Goal: Task Accomplishment & Management: Complete application form

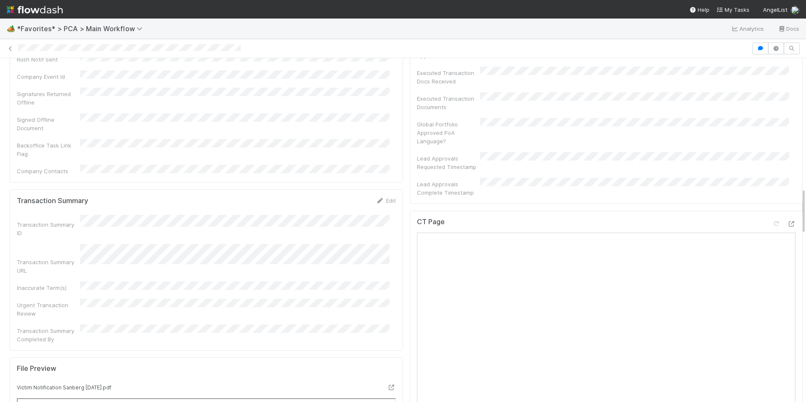
scroll to position [969, 0]
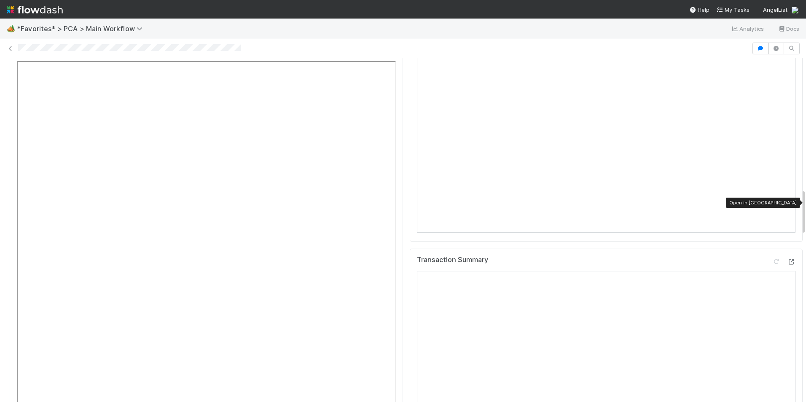
click at [787, 259] on icon at bounding box center [791, 261] width 8 height 5
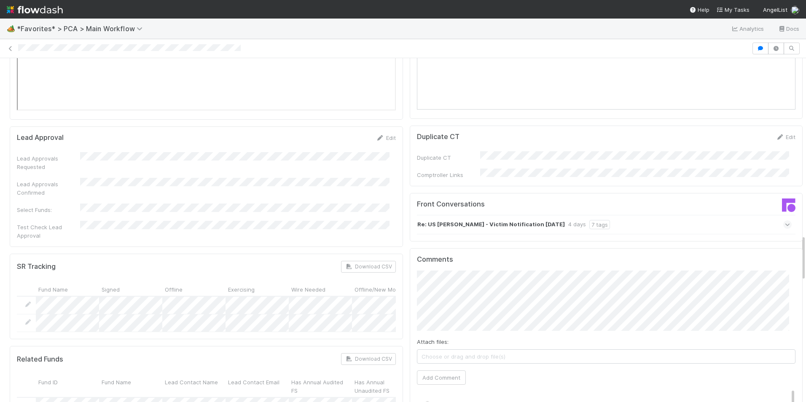
scroll to position [1264, 0]
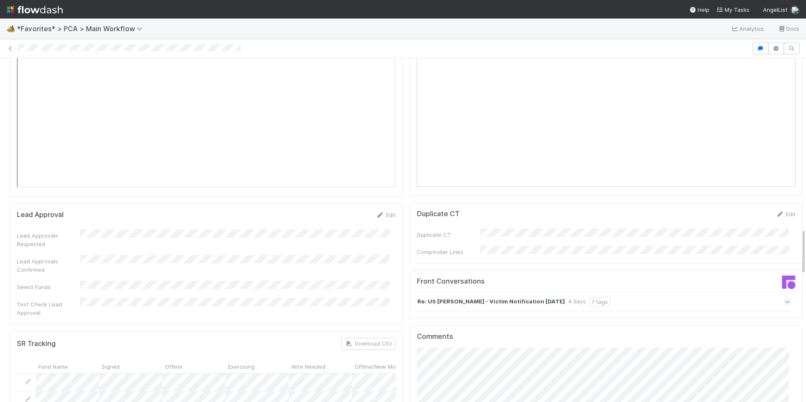
click at [784, 297] on icon at bounding box center [786, 301] width 5 height 8
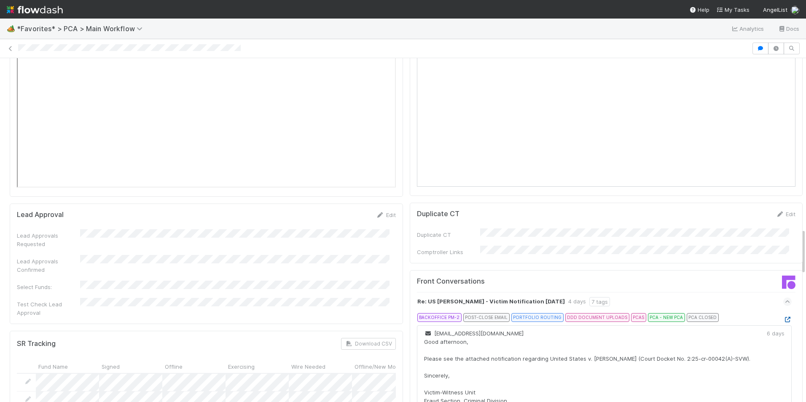
click at [783, 317] on icon at bounding box center [787, 319] width 8 height 5
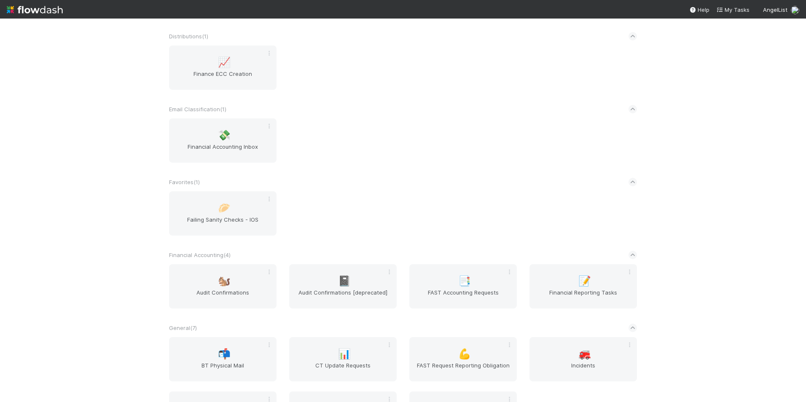
scroll to position [463, 0]
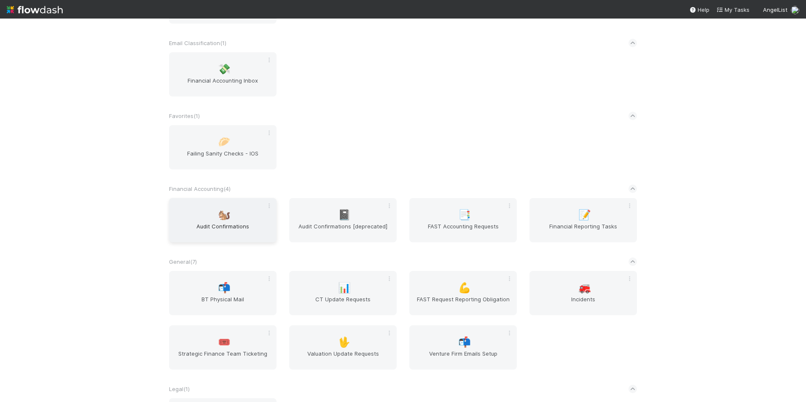
click at [243, 214] on div "🐿️ Audit Confirmations" at bounding box center [222, 220] width 107 height 44
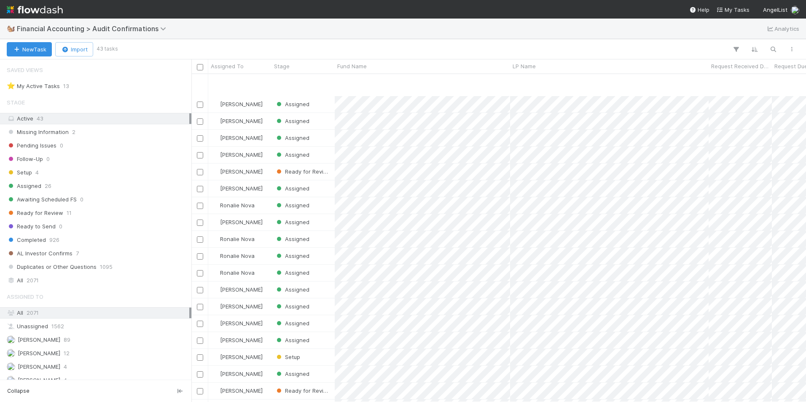
scroll to position [169, 0]
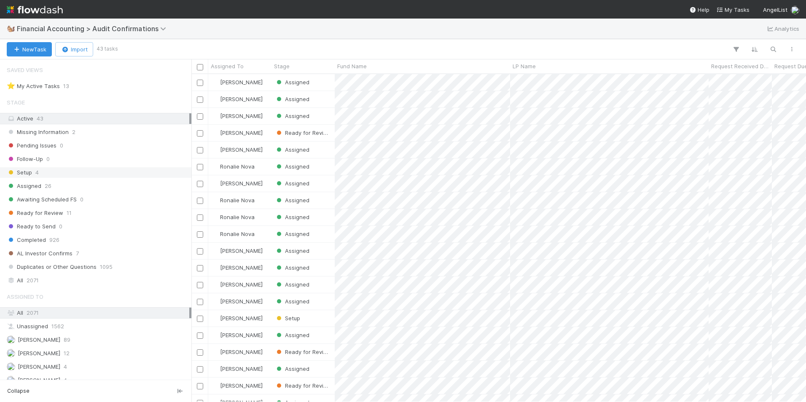
click at [71, 174] on div "Setup 4" at bounding box center [98, 172] width 182 height 11
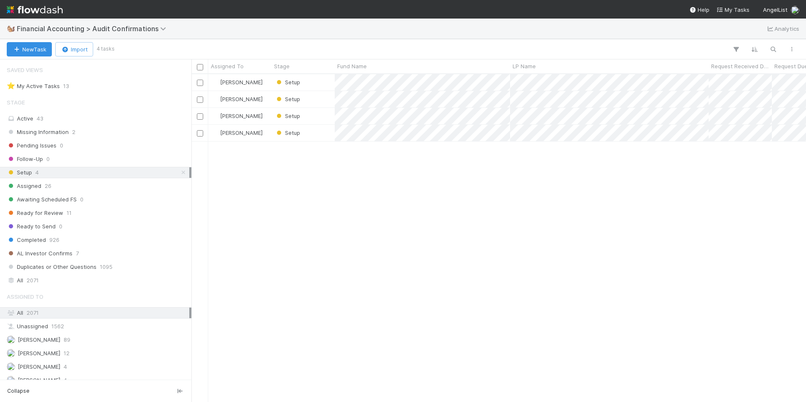
scroll to position [321, 608]
click at [108, 131] on div "Missing Information 2" at bounding box center [98, 132] width 182 height 11
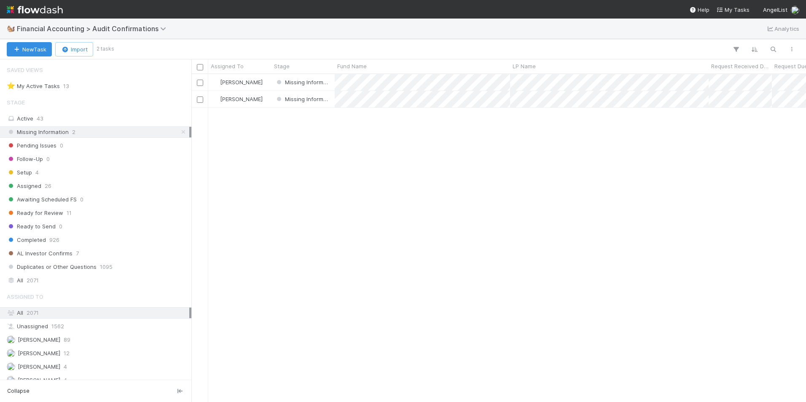
scroll to position [321, 608]
click at [86, 184] on div "Assigned 26" at bounding box center [98, 186] width 182 height 11
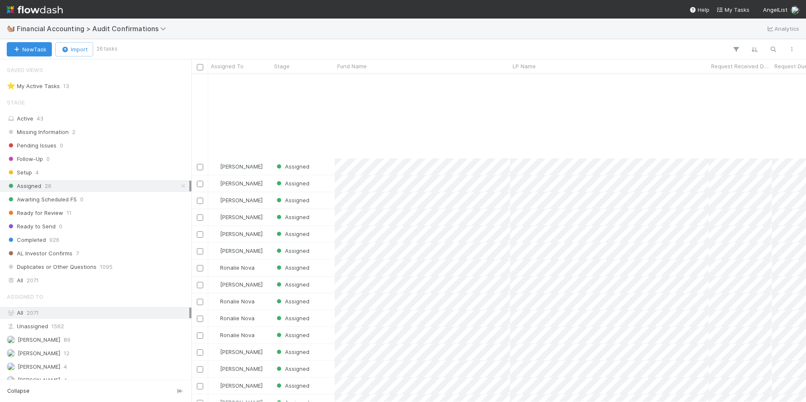
scroll to position [117, 0]
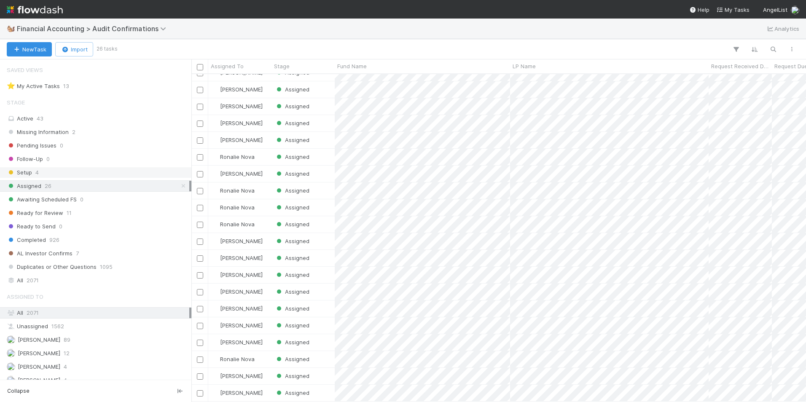
click at [90, 171] on div "Setup 4" at bounding box center [98, 172] width 182 height 11
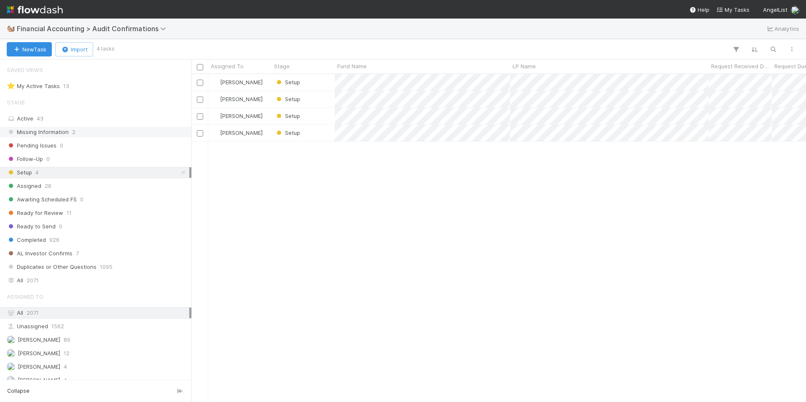
scroll to position [321, 608]
click at [89, 133] on div "Missing Information 2" at bounding box center [98, 132] width 182 height 11
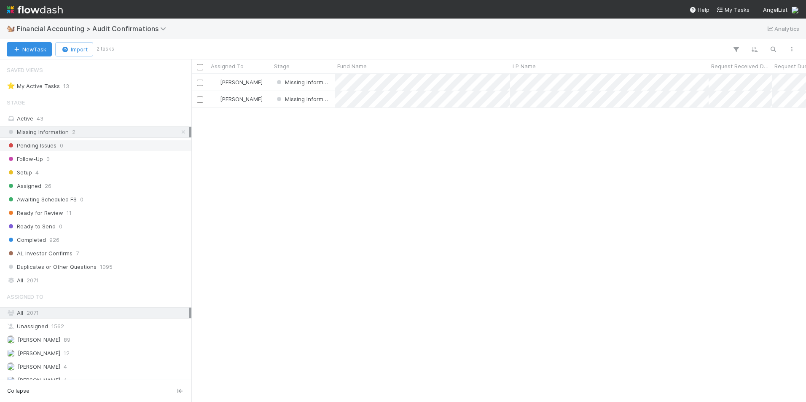
scroll to position [321, 608]
click at [255, 102] on div "[PERSON_NAME]" at bounding box center [239, 99] width 63 height 16
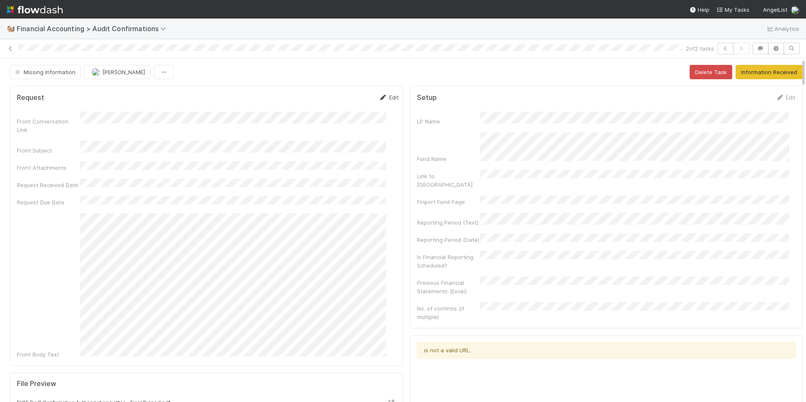
click at [379, 97] on link "Edit" at bounding box center [389, 97] width 20 height 7
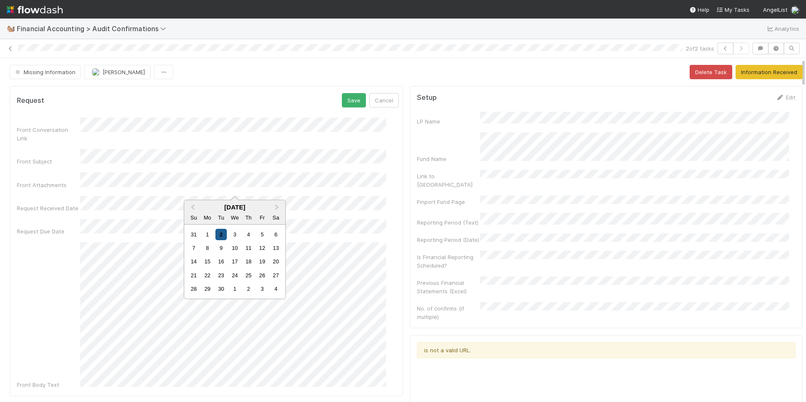
click at [224, 236] on div "2" at bounding box center [220, 234] width 11 height 11
click at [221, 267] on div "9" at bounding box center [220, 268] width 11 height 11
click at [207, 268] on div "8" at bounding box center [207, 268] width 11 height 11
click at [342, 101] on button "Save" at bounding box center [354, 100] width 24 height 14
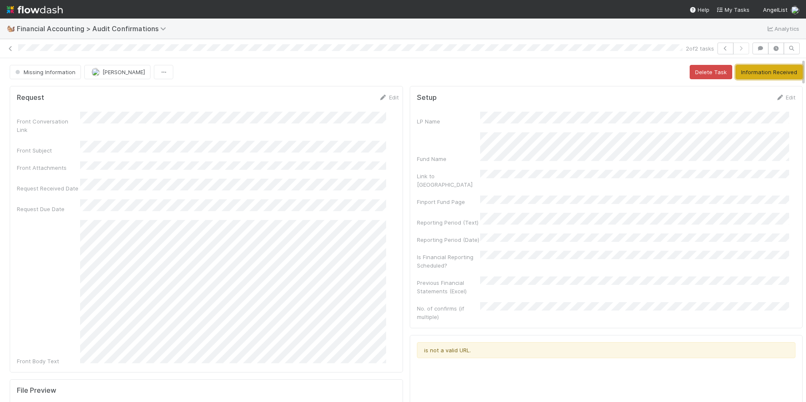
click at [756, 72] on button "Information Received" at bounding box center [768, 72] width 67 height 14
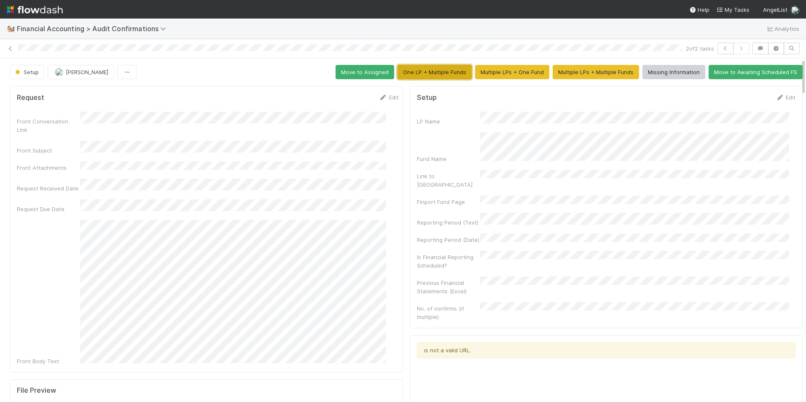
click at [427, 70] on button "One LP + Multiple Funds" at bounding box center [434, 72] width 74 height 14
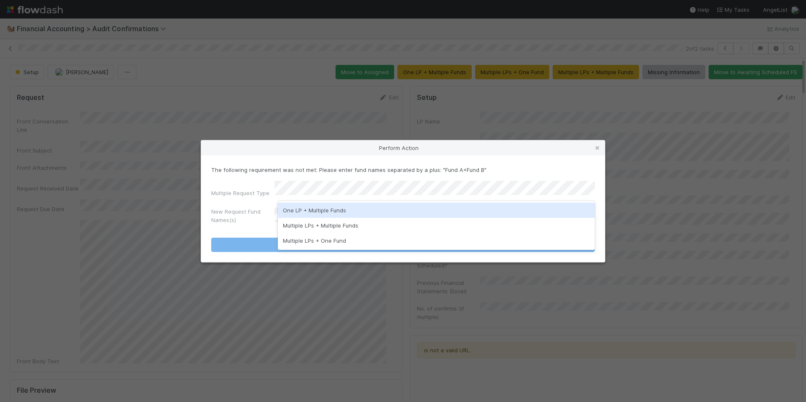
click at [313, 211] on div "One LP + Multiple Funds" at bounding box center [436, 210] width 317 height 15
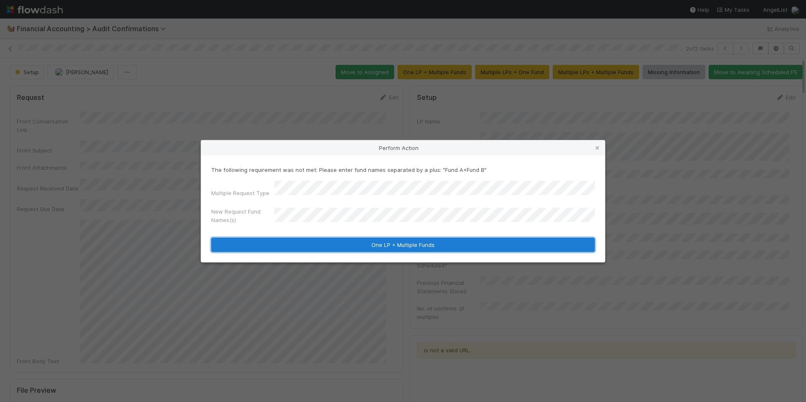
click at [348, 246] on button "One LP + Multiple Funds" at bounding box center [402, 245] width 383 height 14
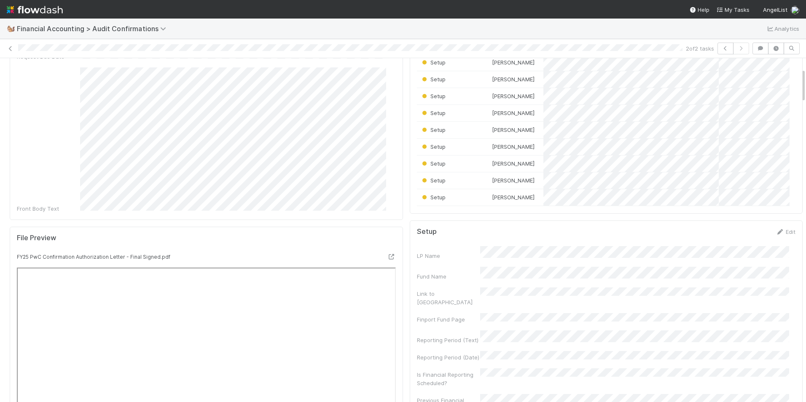
scroll to position [211, 0]
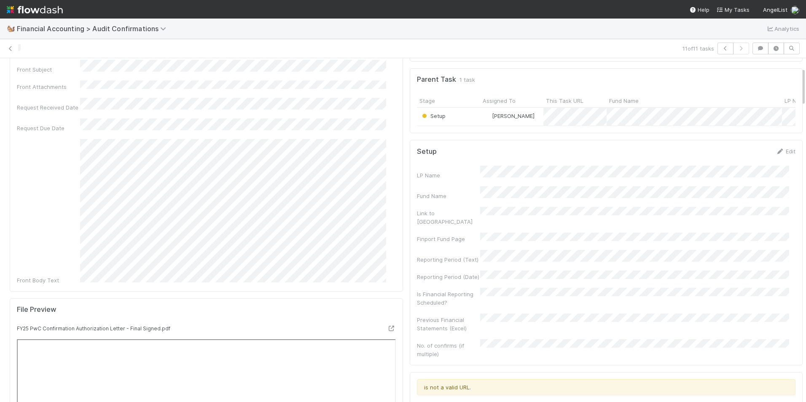
scroll to position [84, 0]
click at [775, 151] on icon at bounding box center [779, 147] width 8 height 5
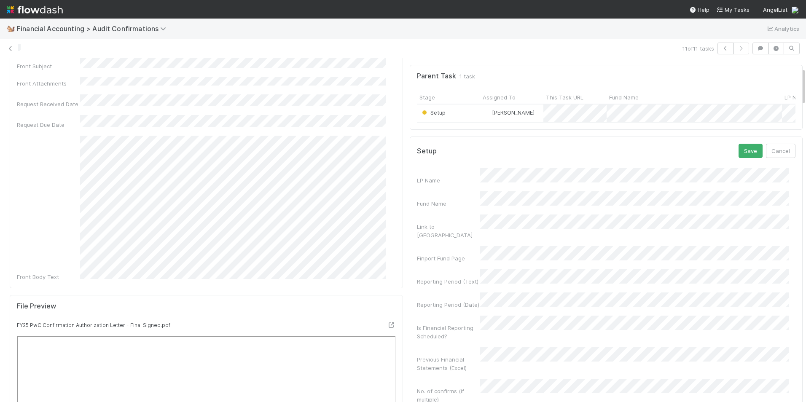
click at [452, 198] on div "Fund Name" at bounding box center [606, 199] width 379 height 16
click at [461, 269] on div "Reporting Period (Text)" at bounding box center [606, 277] width 379 height 16
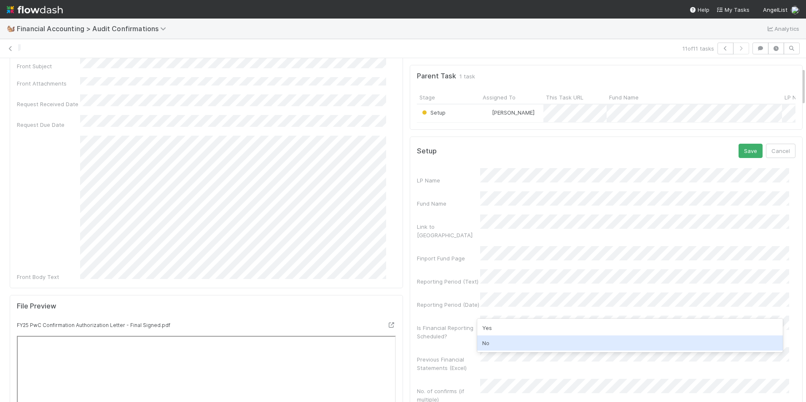
click at [501, 339] on div "No" at bounding box center [630, 342] width 306 height 15
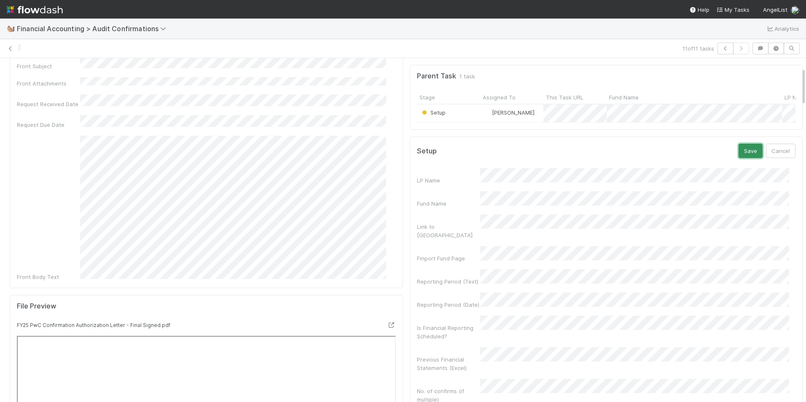
click at [738, 153] on button "Save" at bounding box center [750, 151] width 24 height 14
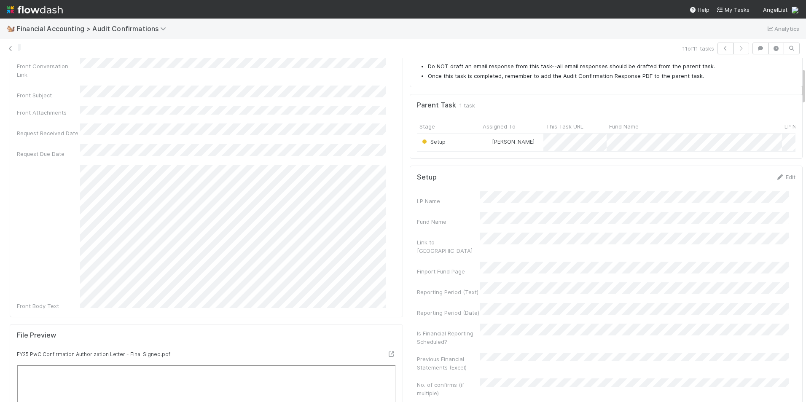
scroll to position [0, 0]
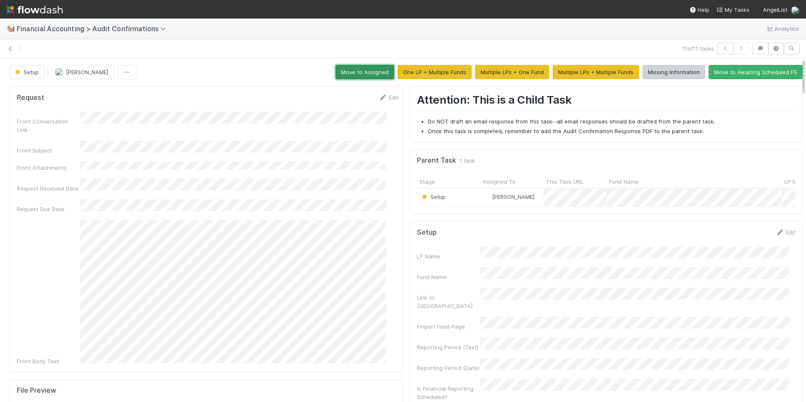
click at [369, 72] on button "Move to Assigned" at bounding box center [364, 72] width 59 height 14
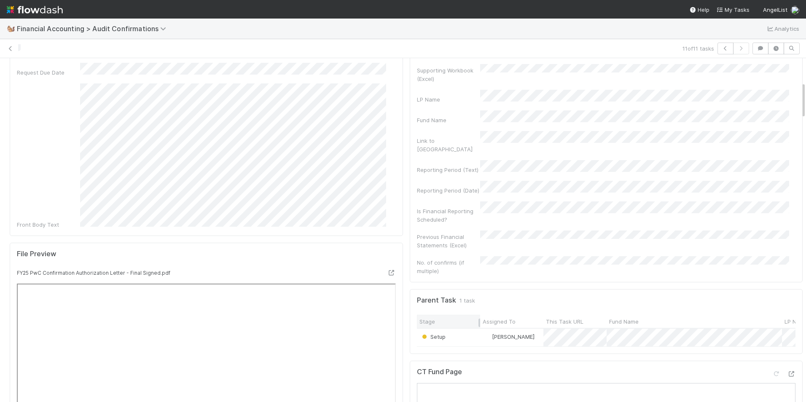
scroll to position [253, 0]
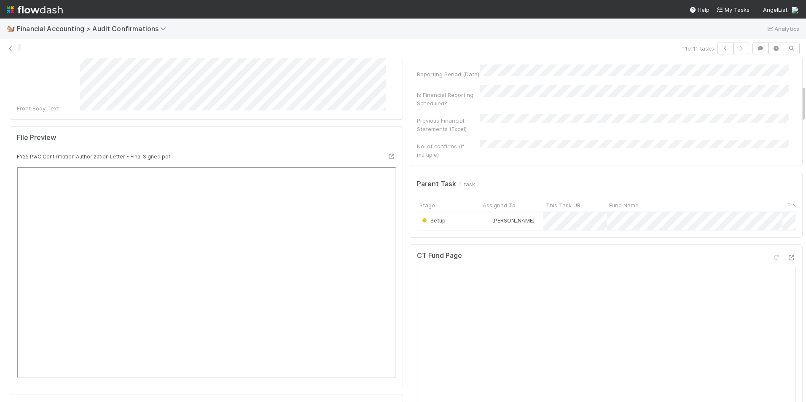
click at [460, 212] on div "Setup" at bounding box center [448, 221] width 63 height 18
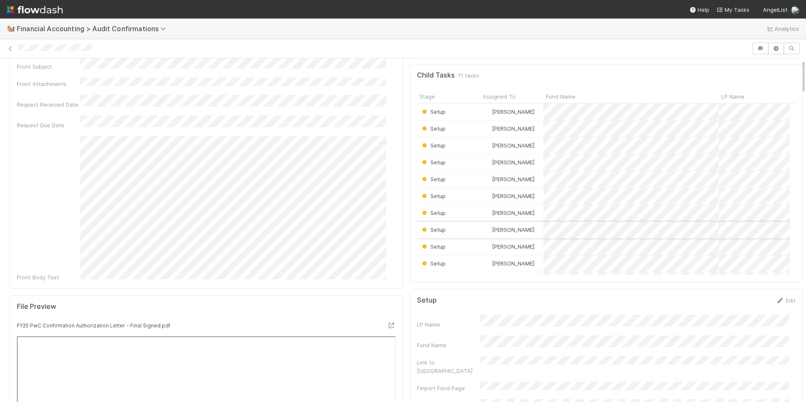
scroll to position [165, 366]
click at [450, 263] on div "Setup" at bounding box center [448, 263] width 63 height 16
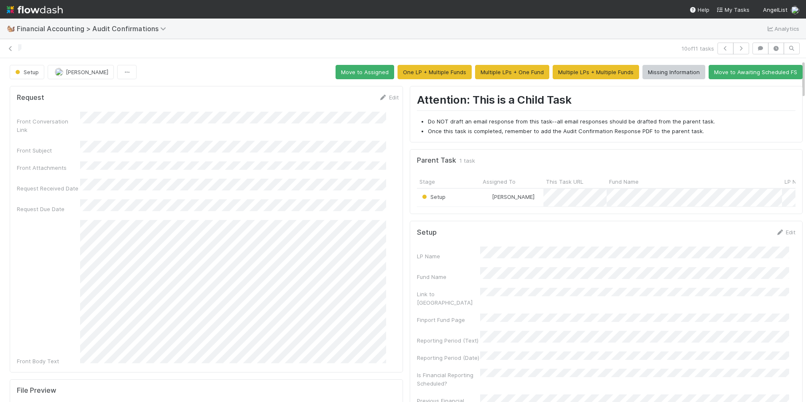
scroll to position [42, 0]
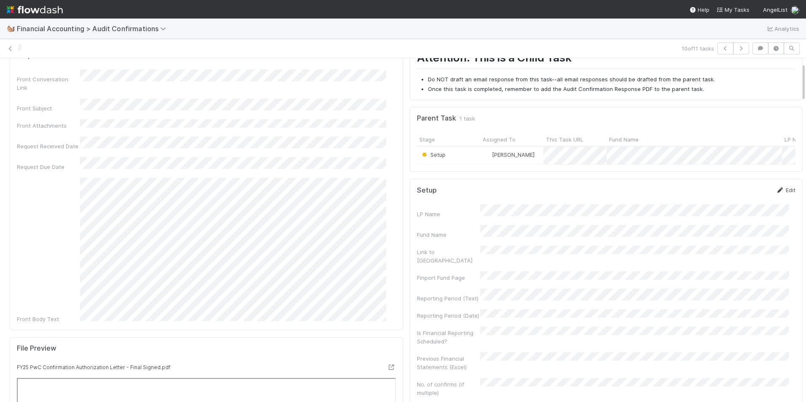
click at [775, 193] on link "Edit" at bounding box center [785, 190] width 20 height 7
click at [457, 241] on div "Fund Name" at bounding box center [606, 241] width 379 height 16
click at [461, 311] on div "Reporting Period (Text)" at bounding box center [606, 319] width 379 height 16
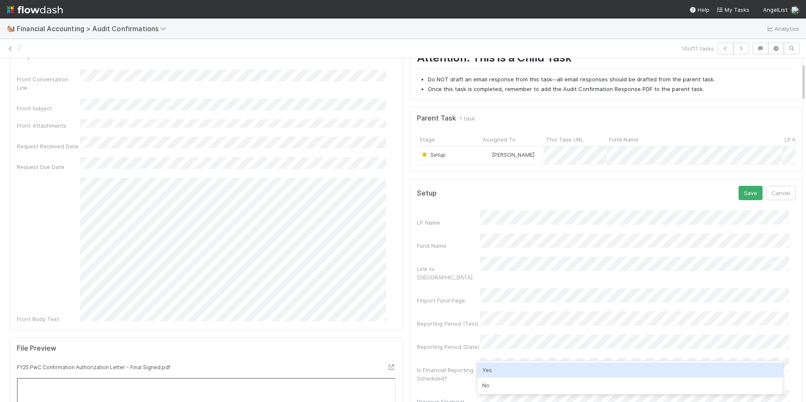
click at [496, 368] on div "Yes" at bounding box center [630, 369] width 306 height 15
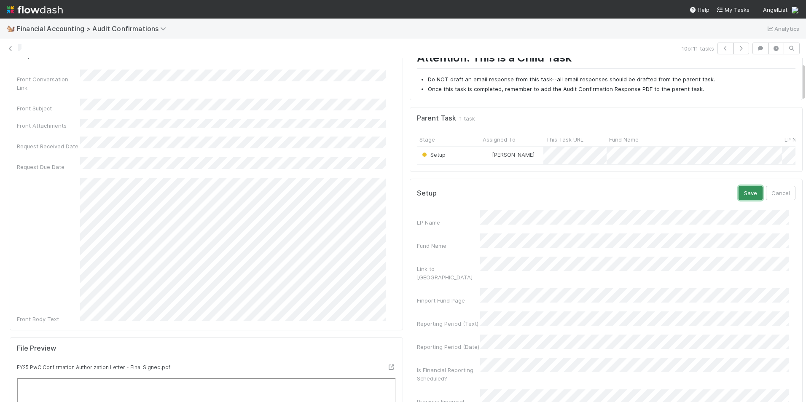
click at [738, 199] on button "Save" at bounding box center [750, 193] width 24 height 14
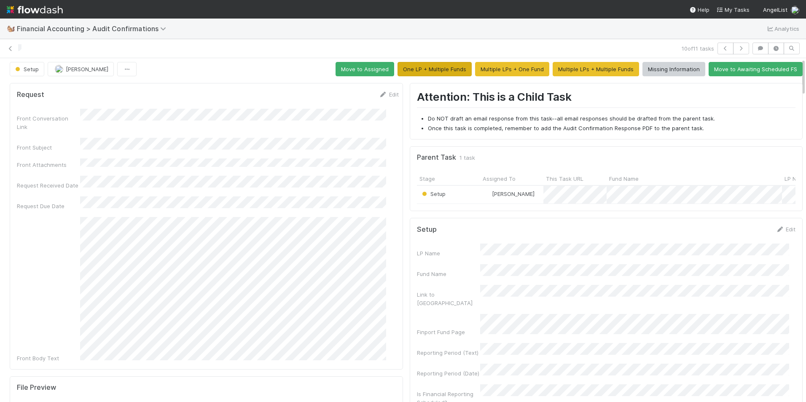
scroll to position [0, 0]
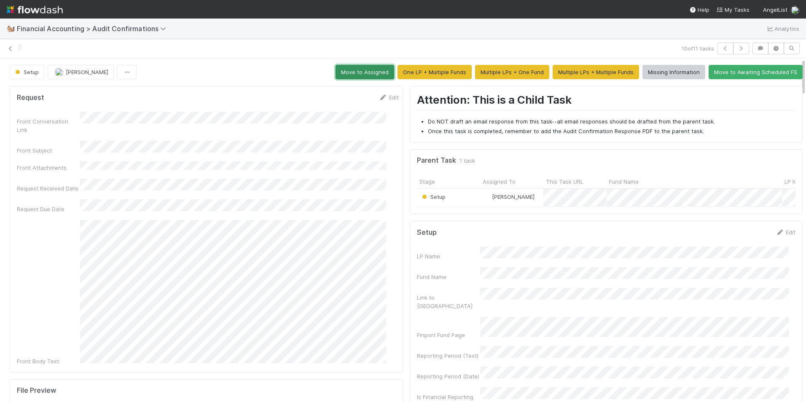
click at [367, 69] on button "Move to Assigned" at bounding box center [364, 72] width 59 height 14
click at [367, 69] on div "Setup [PERSON_NAME] Move to Assigned One LP + Multiple Funds Multiple LPs + One…" at bounding box center [406, 72] width 792 height 14
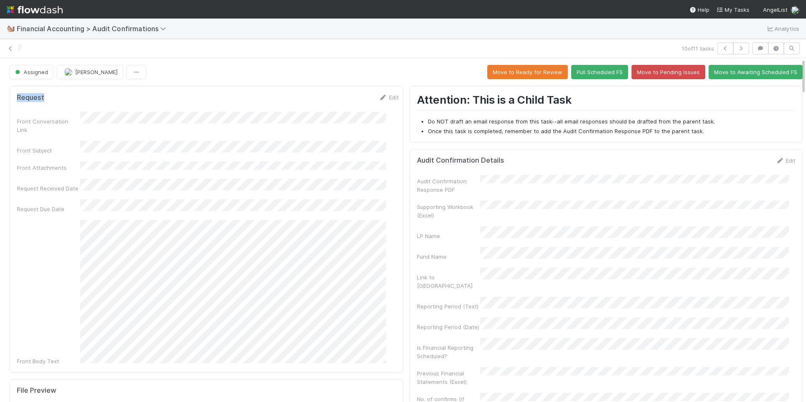
drag, startPoint x: 367, startPoint y: 69, endPoint x: 326, endPoint y: 63, distance: 41.4
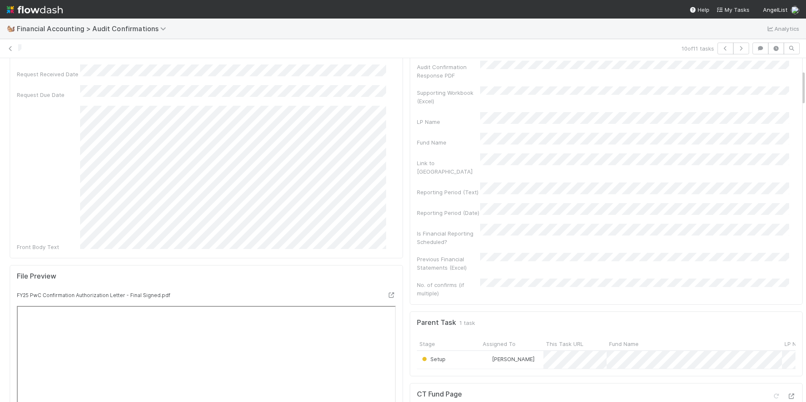
scroll to position [211, 0]
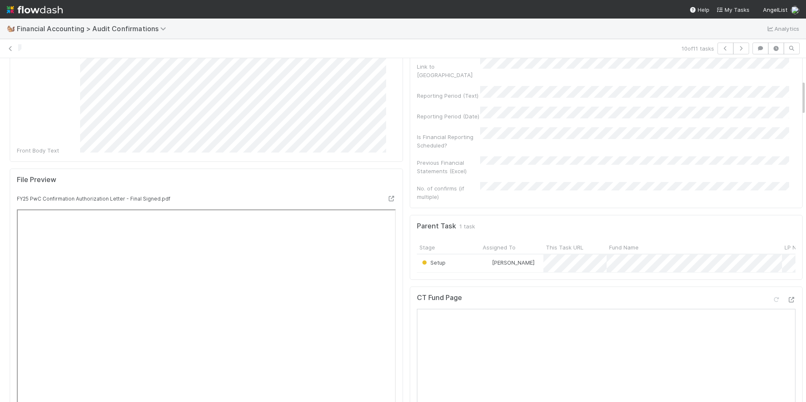
click at [456, 254] on div "Setup" at bounding box center [448, 263] width 63 height 18
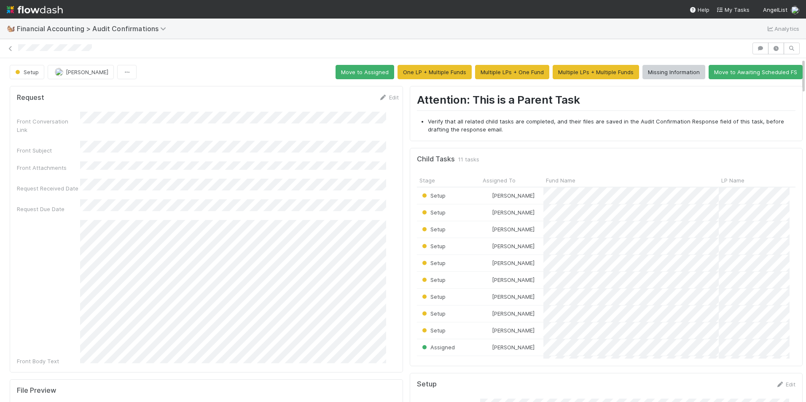
scroll to position [165, 366]
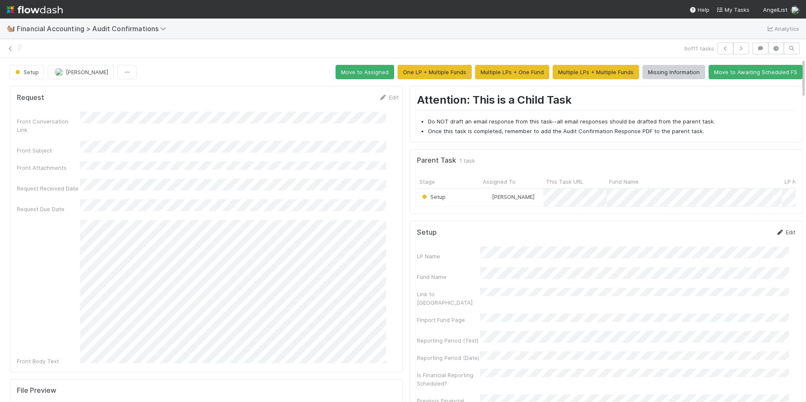
click at [775, 235] on icon at bounding box center [779, 232] width 8 height 5
click at [436, 278] on div "LP Name Fund Name Link to [GEOGRAPHIC_DATA] Finport Fund Page Reporting Period …" at bounding box center [606, 370] width 379 height 236
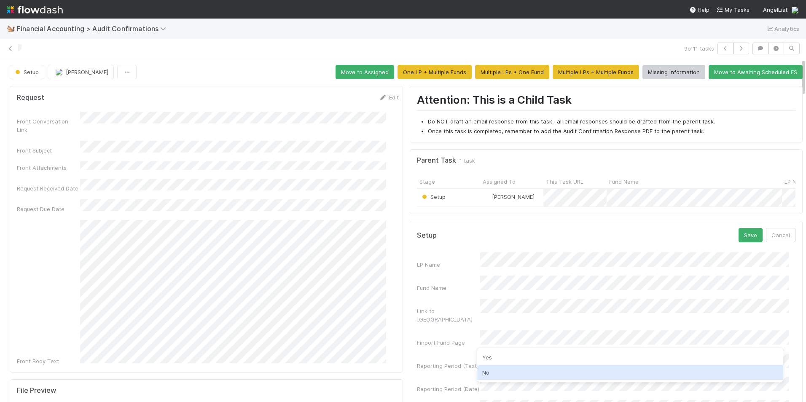
click at [486, 370] on div "No" at bounding box center [630, 372] width 306 height 15
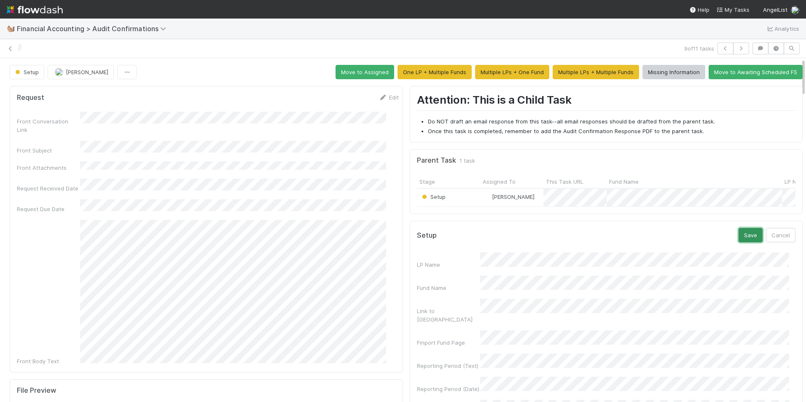
click at [738, 242] on button "Save" at bounding box center [750, 235] width 24 height 14
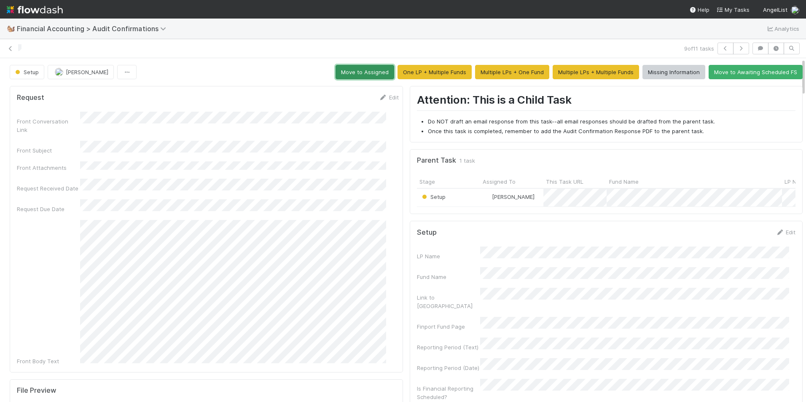
click at [350, 69] on button "Move to Assigned" at bounding box center [364, 72] width 59 height 14
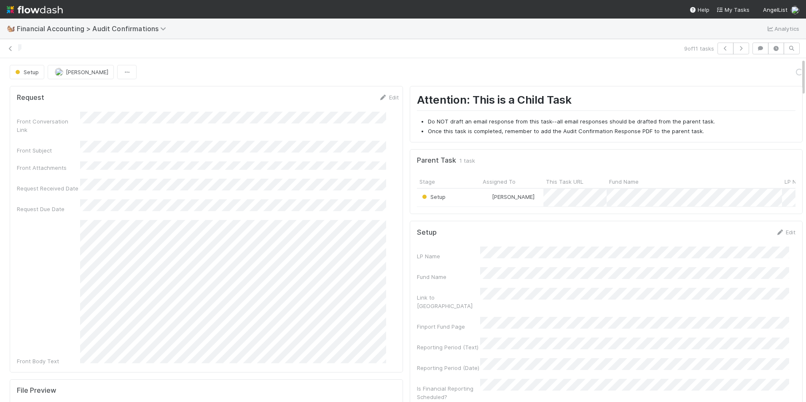
click at [452, 196] on div "Setup" at bounding box center [448, 198] width 63 height 18
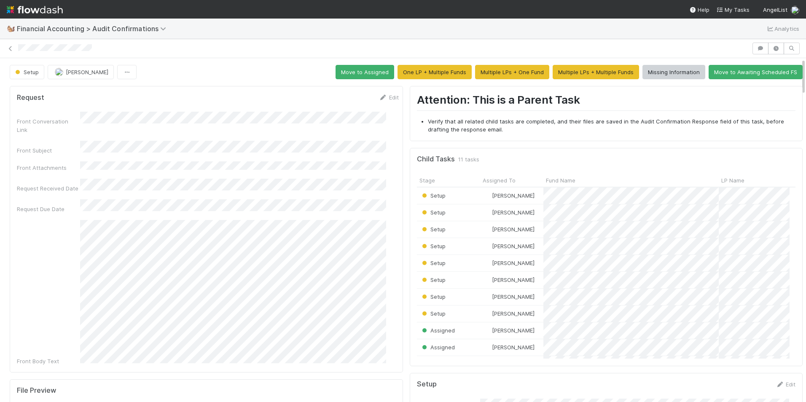
scroll to position [165, 366]
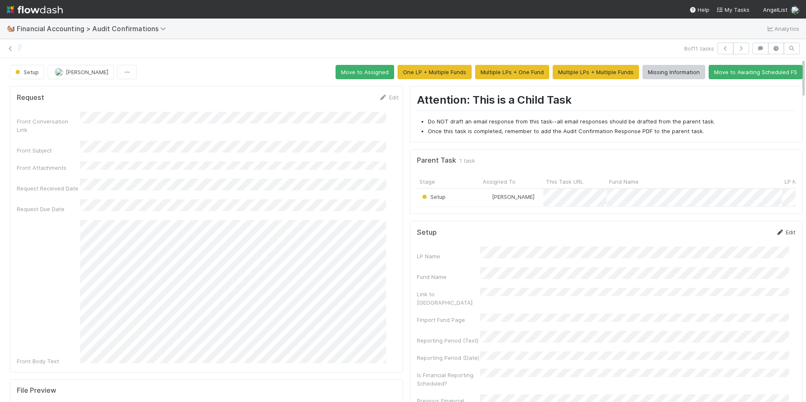
click at [775, 236] on link "Edit" at bounding box center [785, 232] width 20 height 7
click at [466, 282] on div "Fund Name" at bounding box center [606, 284] width 379 height 16
click at [469, 353] on div "Reporting Period (Text)" at bounding box center [606, 361] width 379 height 16
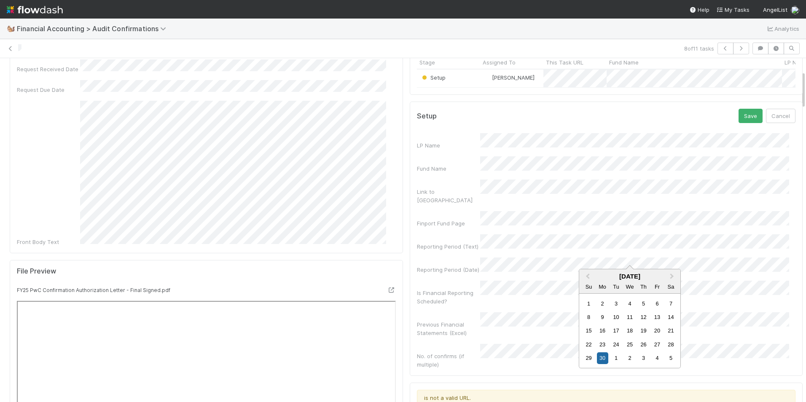
scroll to position [126, 0]
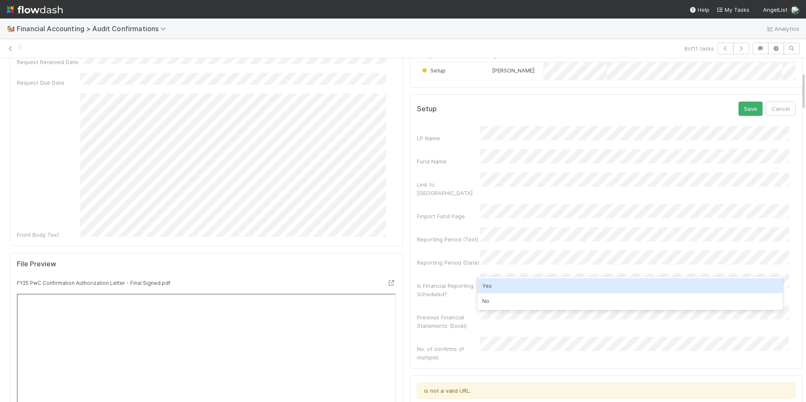
click at [498, 284] on div "Yes" at bounding box center [630, 285] width 306 height 15
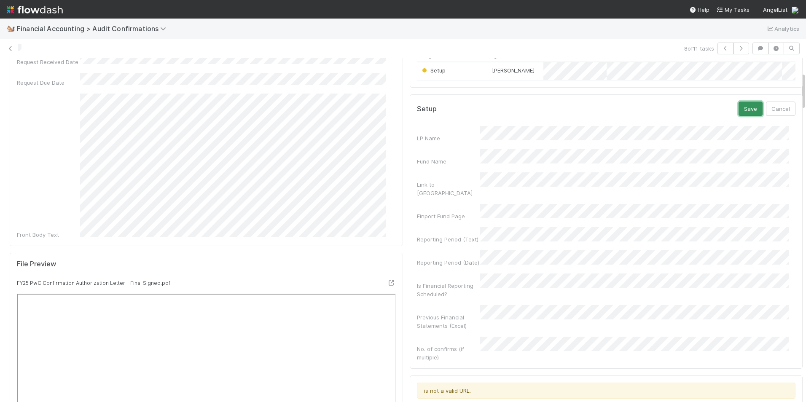
click at [739, 112] on button "Save" at bounding box center [750, 109] width 24 height 14
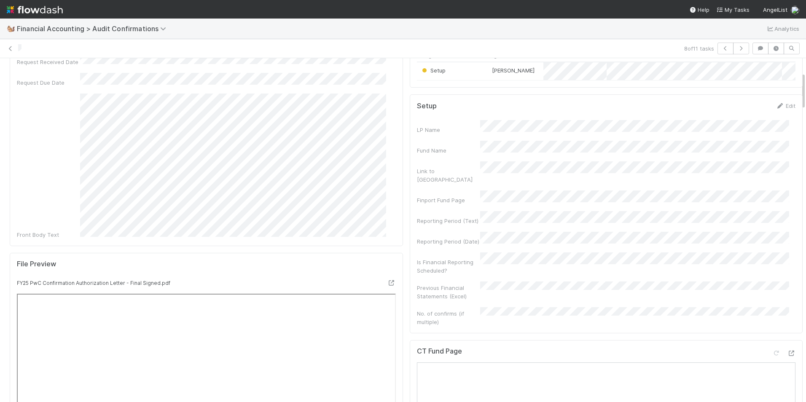
scroll to position [0, 0]
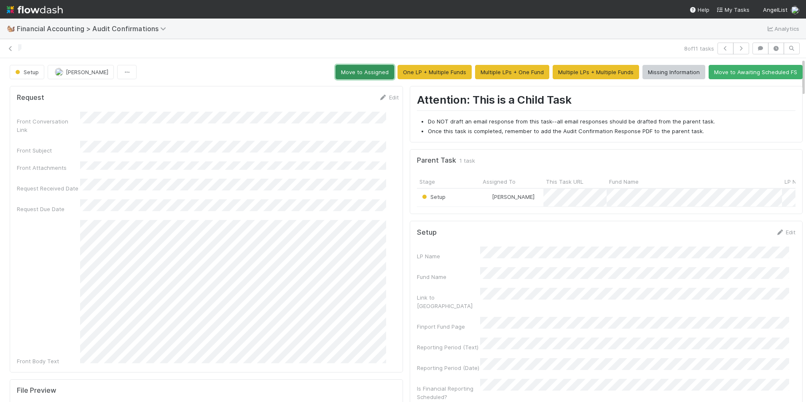
click at [363, 70] on button "Move to Assigned" at bounding box center [364, 72] width 59 height 14
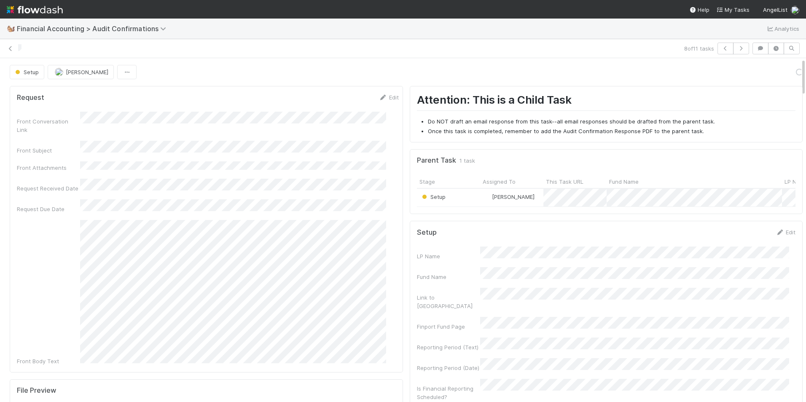
click at [463, 196] on div "Setup" at bounding box center [448, 198] width 63 height 18
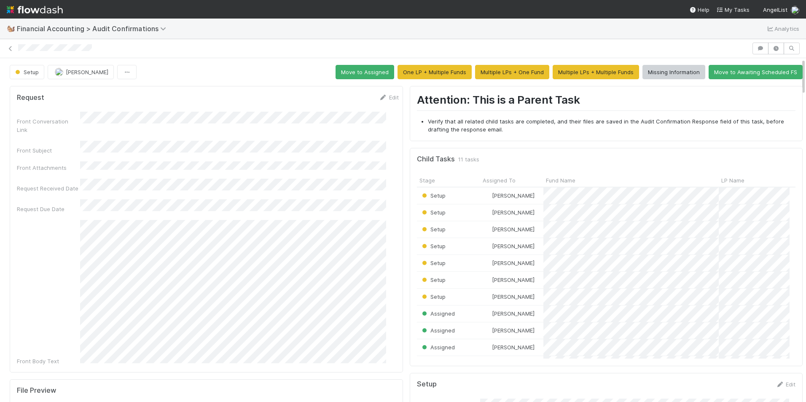
scroll to position [165, 366]
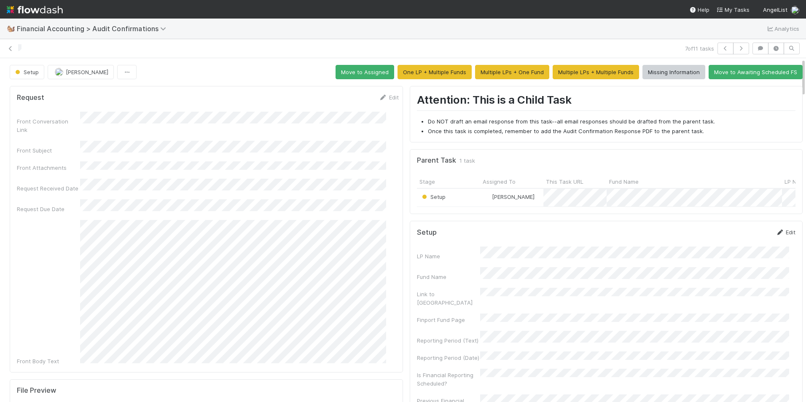
click at [775, 236] on link "Edit" at bounding box center [785, 232] width 20 height 7
click at [457, 353] on div "Reporting Period (Text)" at bounding box center [606, 361] width 379 height 16
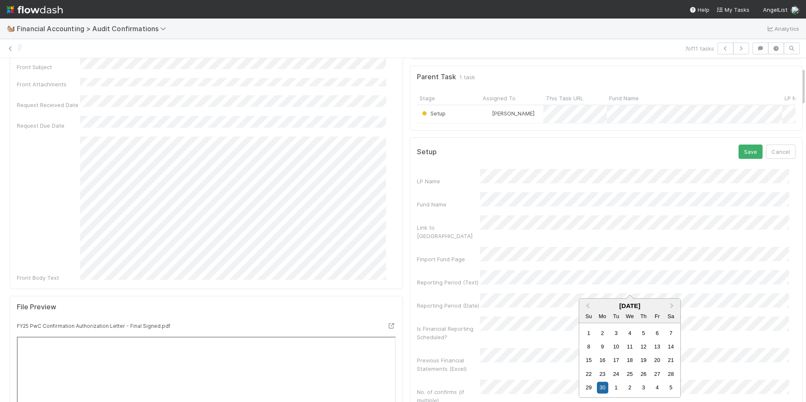
scroll to position [84, 0]
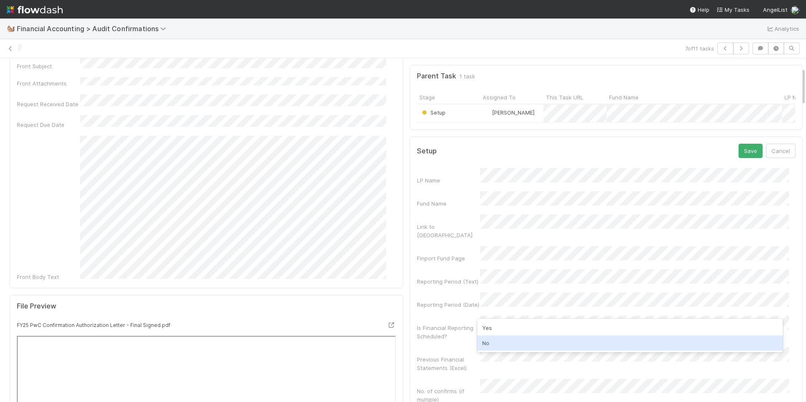
drag, startPoint x: 505, startPoint y: 340, endPoint x: 497, endPoint y: 317, distance: 24.4
click at [505, 339] on div "No" at bounding box center [630, 342] width 306 height 15
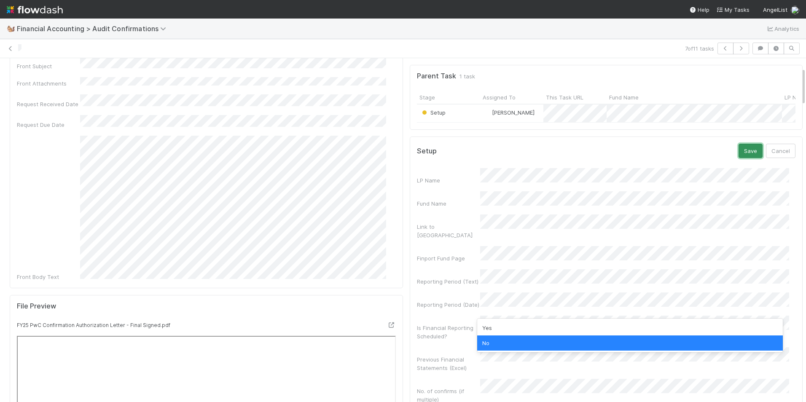
click at [738, 158] on button "Save" at bounding box center [750, 151] width 24 height 14
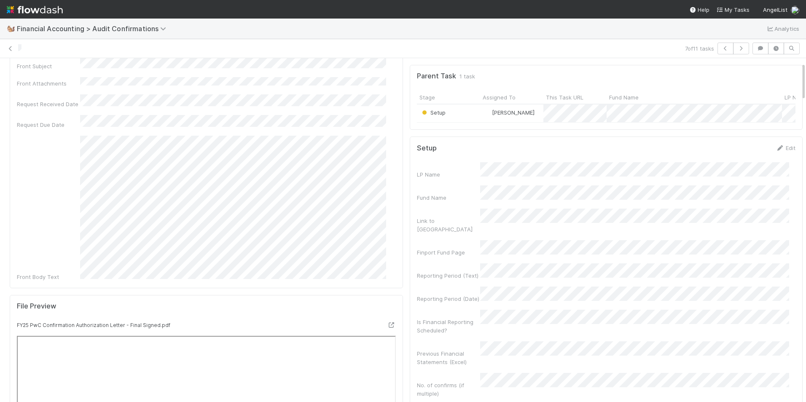
scroll to position [0, 0]
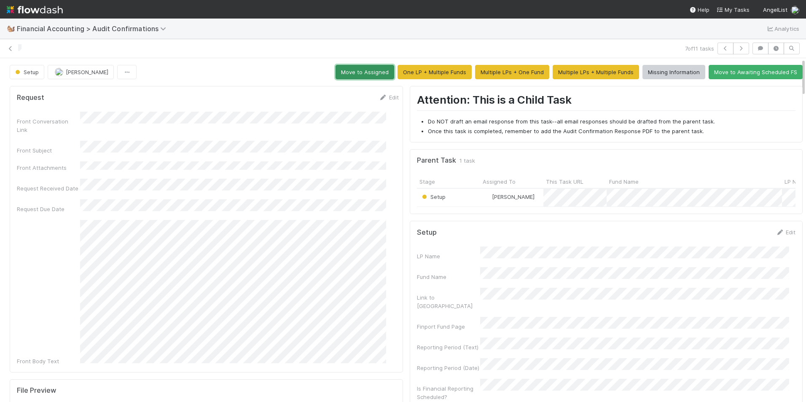
click at [369, 72] on button "Move to Assigned" at bounding box center [364, 72] width 59 height 14
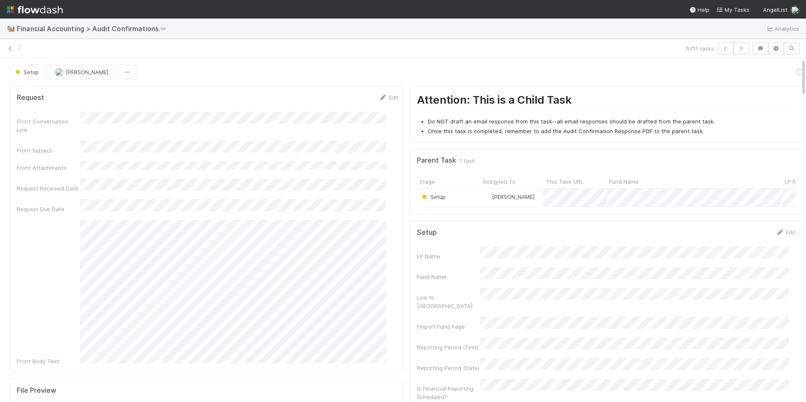
click at [455, 196] on div "Setup" at bounding box center [448, 198] width 63 height 18
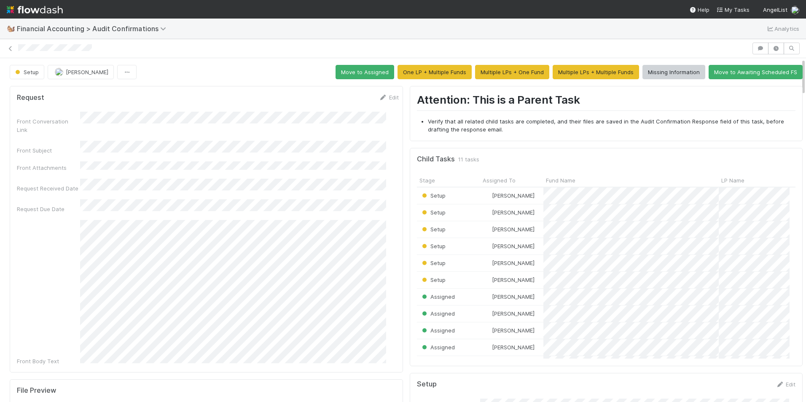
scroll to position [7, 7]
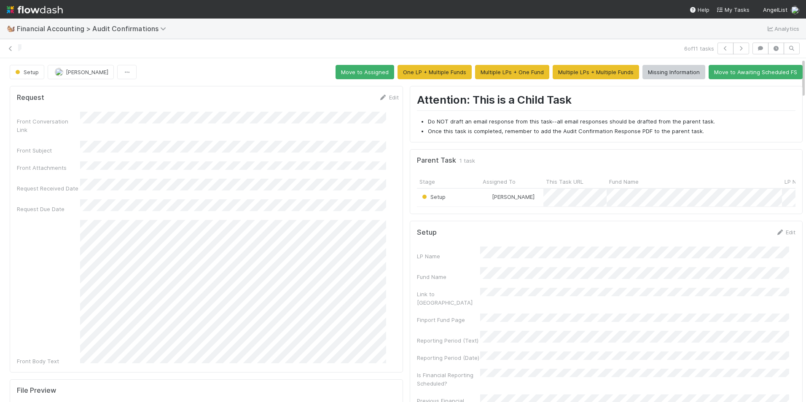
click at [782, 236] on div "Setup Edit" at bounding box center [605, 232] width 391 height 8
click at [778, 236] on link "Edit" at bounding box center [785, 232] width 20 height 7
click at [471, 286] on div "Fund Name" at bounding box center [606, 284] width 379 height 16
click at [470, 353] on div "Reporting Period (Text)" at bounding box center [606, 361] width 379 height 16
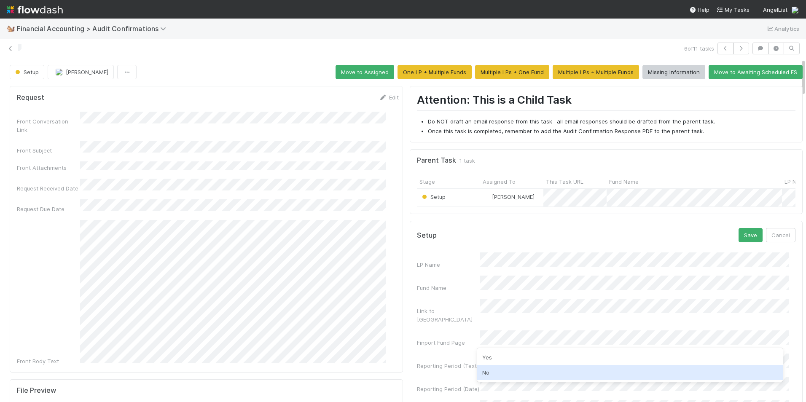
click at [501, 377] on div "No" at bounding box center [630, 372] width 306 height 15
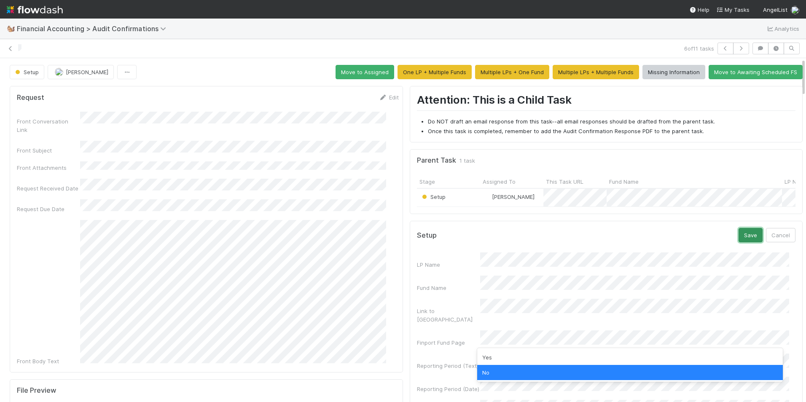
click at [738, 238] on button "Save" at bounding box center [750, 235] width 24 height 14
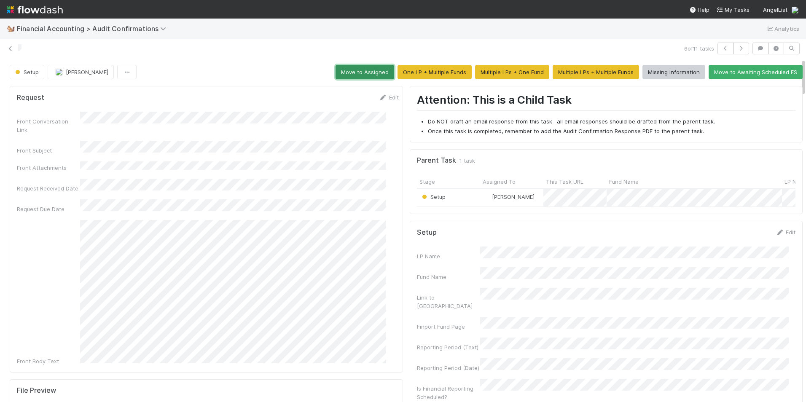
click at [358, 75] on button "Move to Assigned" at bounding box center [364, 72] width 59 height 14
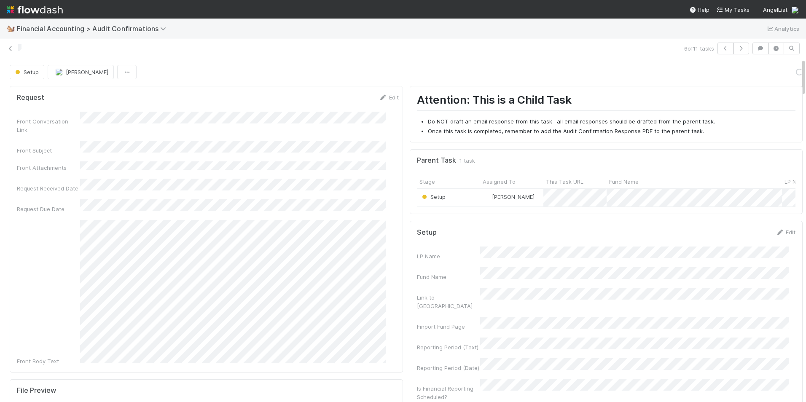
click at [451, 193] on div "Setup" at bounding box center [448, 198] width 63 height 18
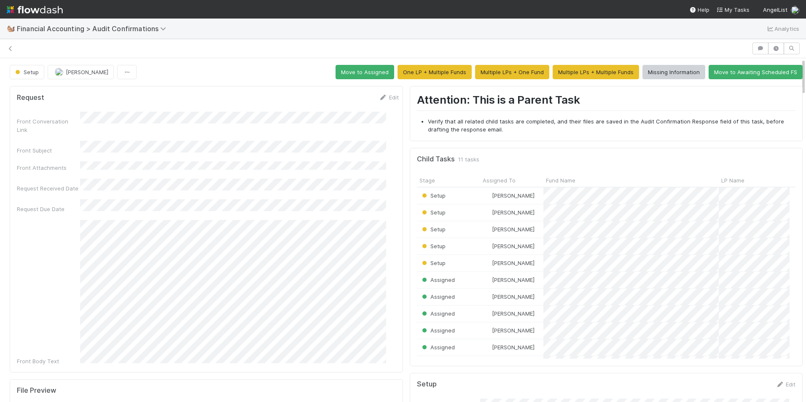
scroll to position [7, 7]
click at [520, 262] on div "[PERSON_NAME]" at bounding box center [511, 263] width 63 height 16
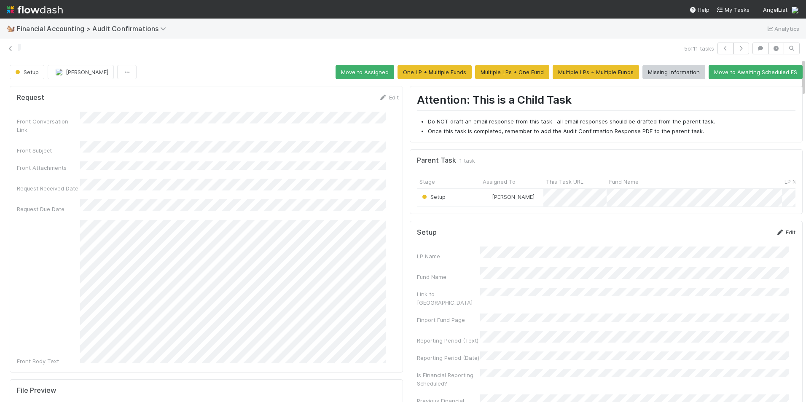
click at [776, 236] on link "Edit" at bounding box center [785, 232] width 20 height 7
click at [473, 278] on div "LP Name Fund Name Link to [GEOGRAPHIC_DATA] Finport Fund Page Reporting Period …" at bounding box center [606, 370] width 379 height 236
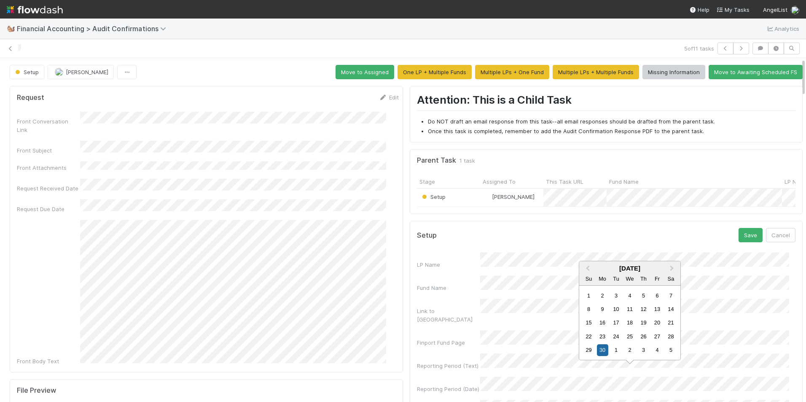
scroll to position [42, 0]
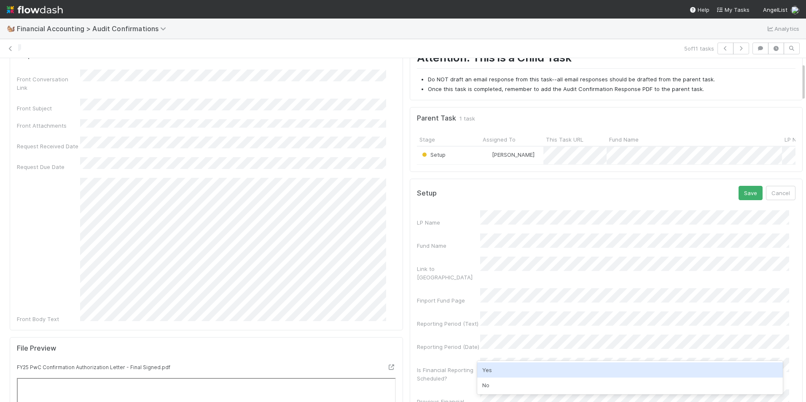
click at [507, 376] on div "Yes" at bounding box center [630, 369] width 306 height 15
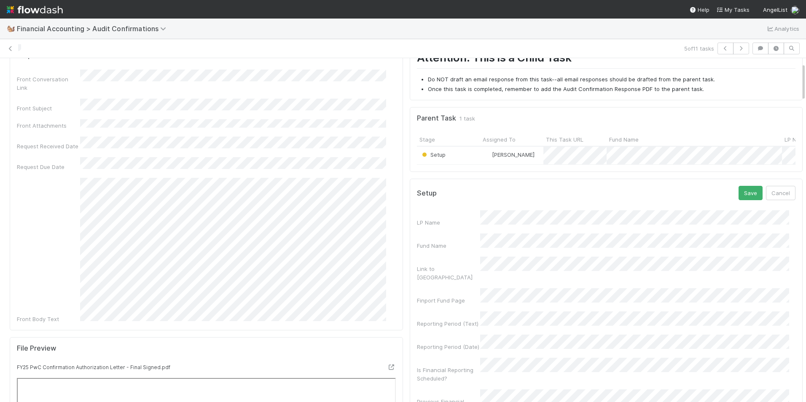
click at [505, 342] on div "LP Name Fund Name Link to [GEOGRAPHIC_DATA] Finport Fund Page Reporting Period …" at bounding box center [606, 328] width 379 height 236
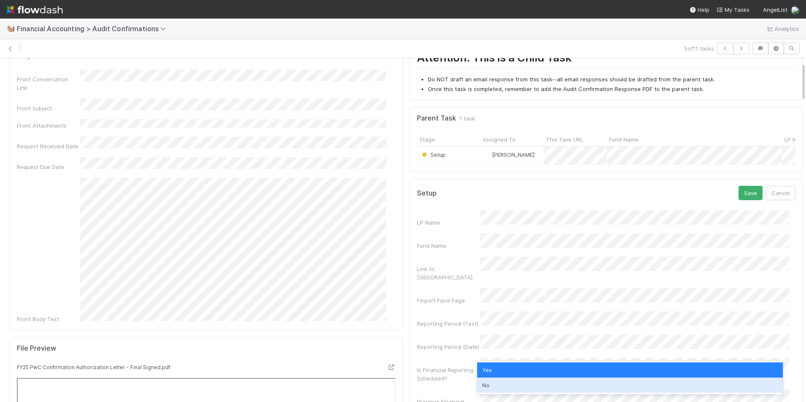
click at [497, 384] on div "No" at bounding box center [630, 384] width 306 height 15
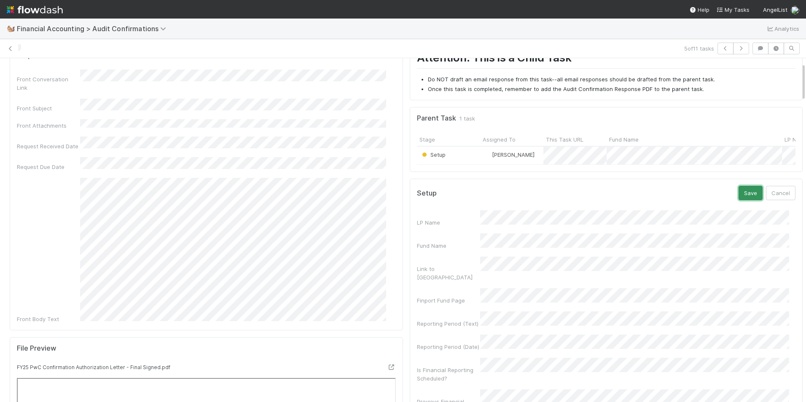
click at [739, 195] on button "Save" at bounding box center [750, 193] width 24 height 14
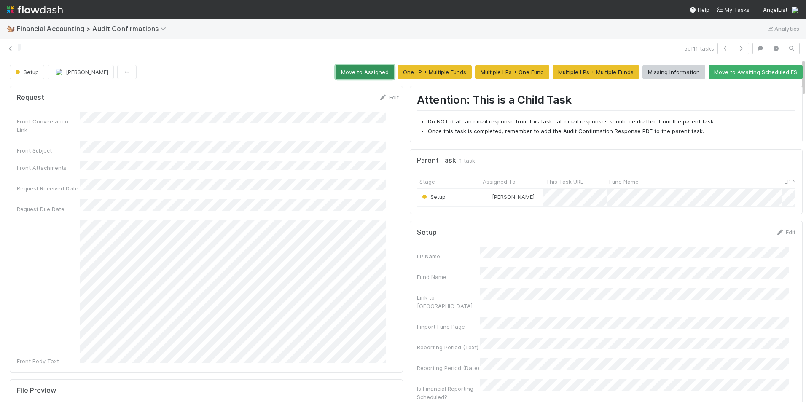
click at [372, 72] on button "Move to Assigned" at bounding box center [364, 72] width 59 height 14
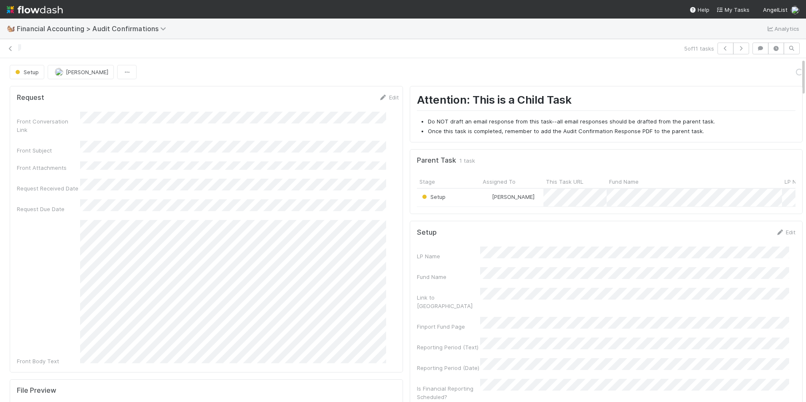
click at [457, 196] on div "Setup" at bounding box center [448, 198] width 63 height 18
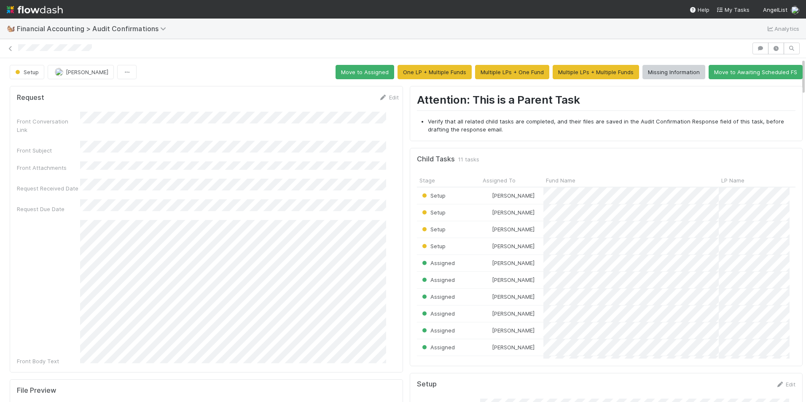
scroll to position [7, 7]
click at [523, 247] on div "[PERSON_NAME]" at bounding box center [511, 246] width 63 height 16
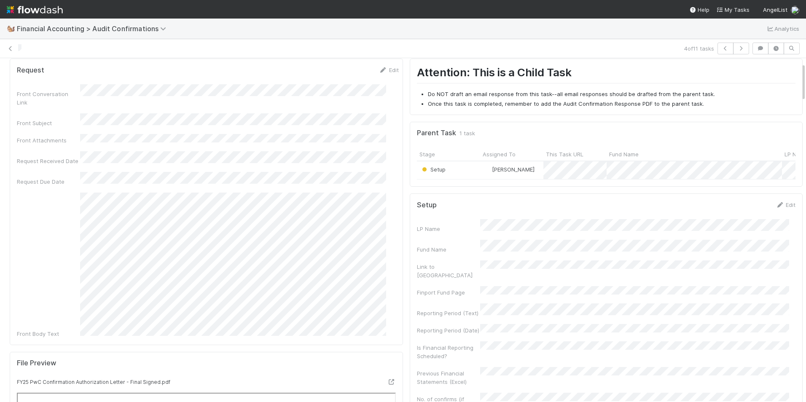
scroll to position [42, 0]
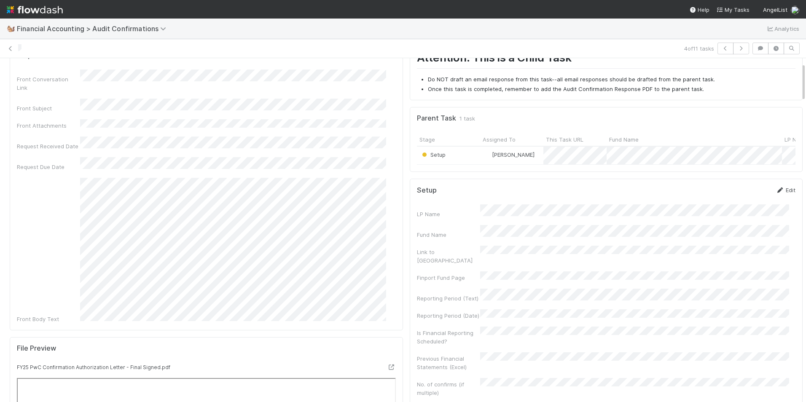
click at [777, 193] on link "Edit" at bounding box center [785, 190] width 20 height 7
click at [471, 242] on div "Fund Name" at bounding box center [606, 241] width 379 height 16
click at [468, 311] on div "Reporting Period (Text)" at bounding box center [606, 319] width 379 height 16
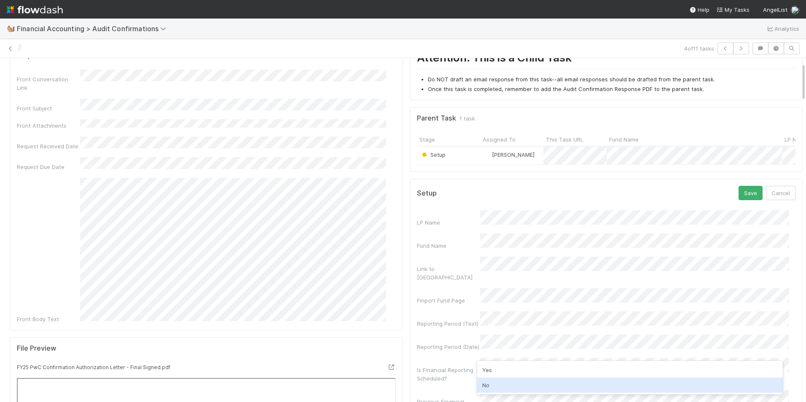
click at [501, 385] on div "No" at bounding box center [630, 384] width 306 height 15
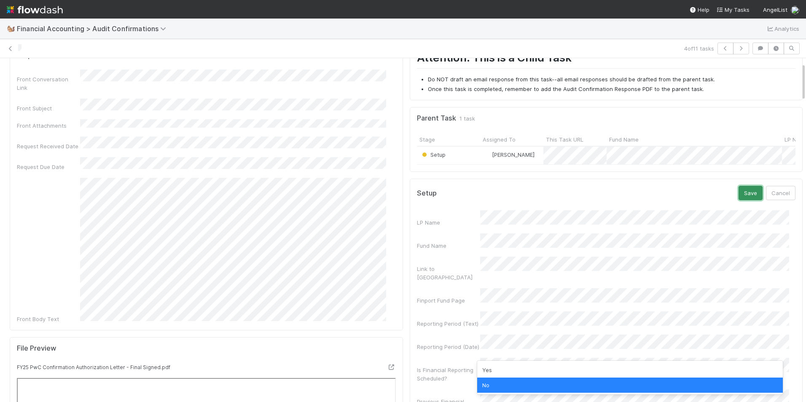
click at [738, 200] on button "Save" at bounding box center [750, 193] width 24 height 14
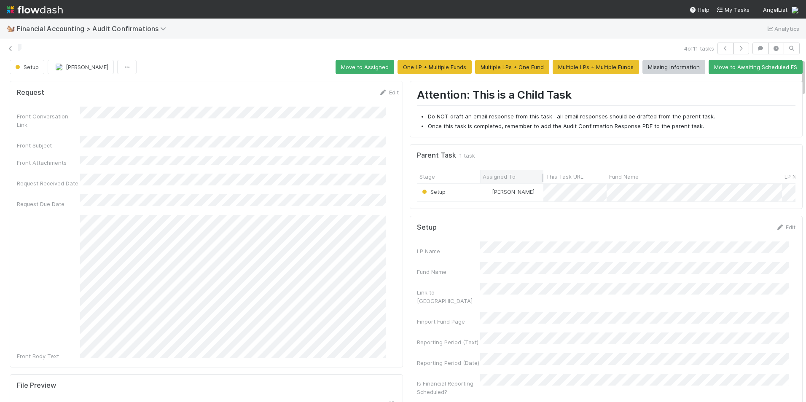
scroll to position [0, 0]
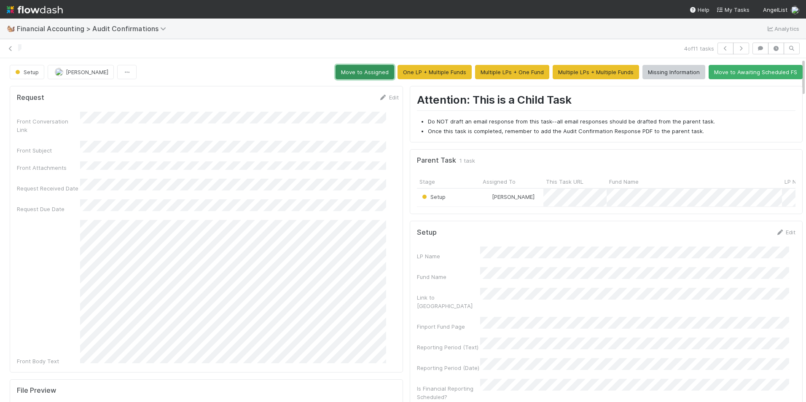
click at [366, 73] on button "Move to Assigned" at bounding box center [364, 72] width 59 height 14
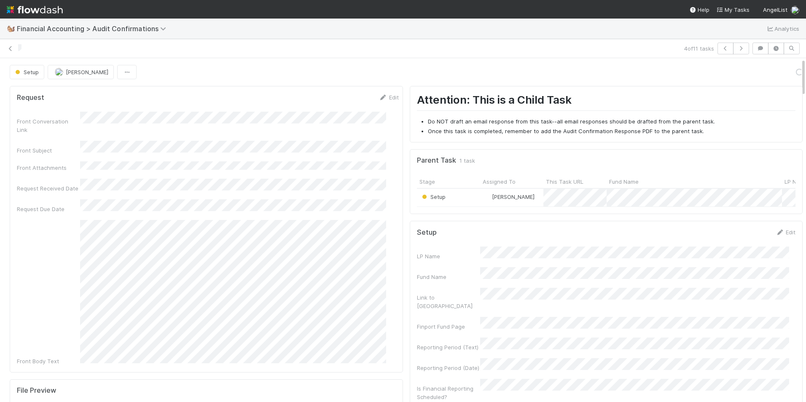
click at [452, 198] on div "Setup" at bounding box center [448, 198] width 63 height 18
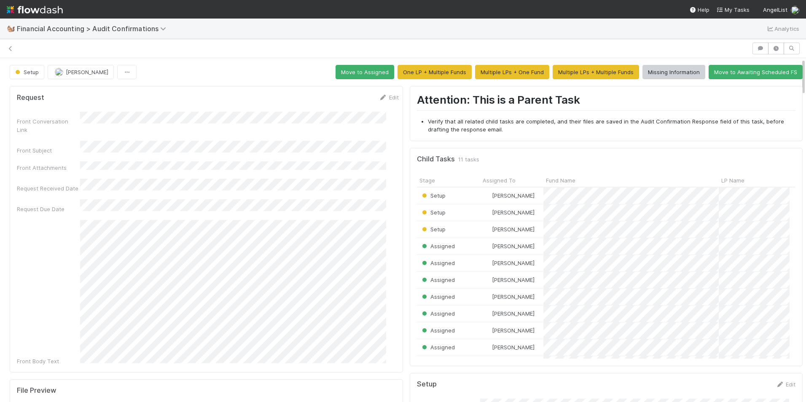
scroll to position [7, 7]
click at [523, 228] on div "[PERSON_NAME]" at bounding box center [511, 229] width 63 height 16
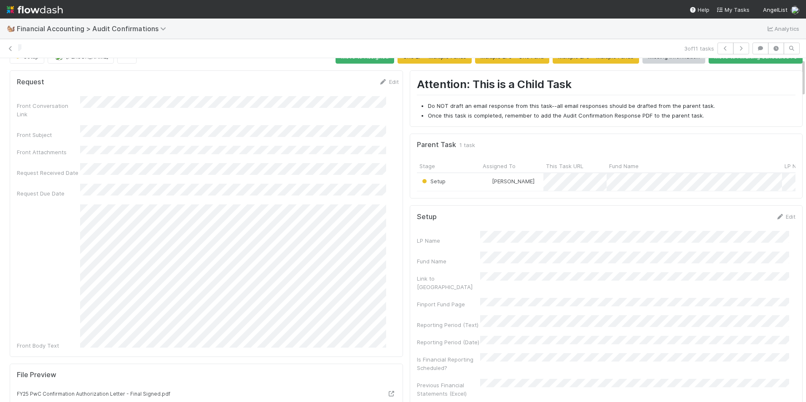
scroll to position [42, 0]
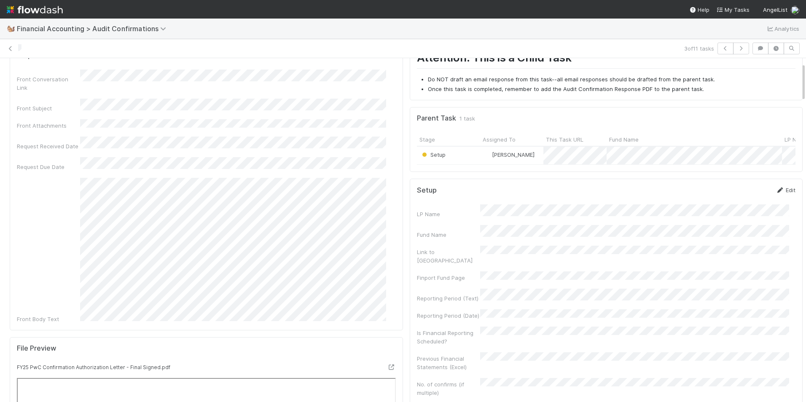
click at [778, 193] on link "Edit" at bounding box center [785, 190] width 20 height 7
click at [473, 240] on div "Fund Name" at bounding box center [606, 241] width 379 height 16
click at [443, 311] on div "Reporting Period (Text)" at bounding box center [606, 319] width 379 height 16
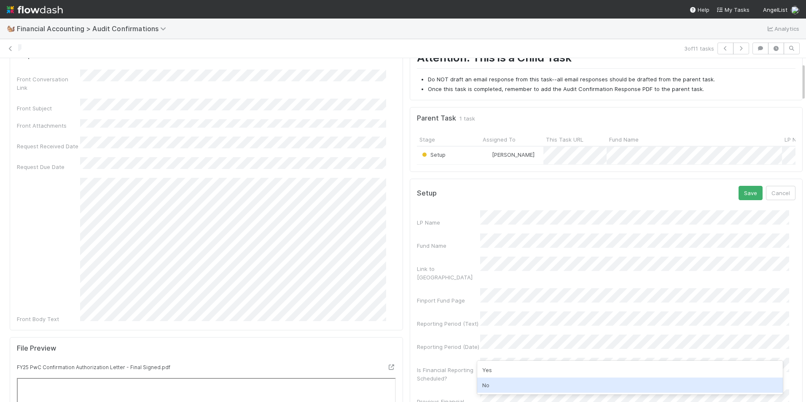
click at [492, 383] on div "No" at bounding box center [630, 384] width 306 height 15
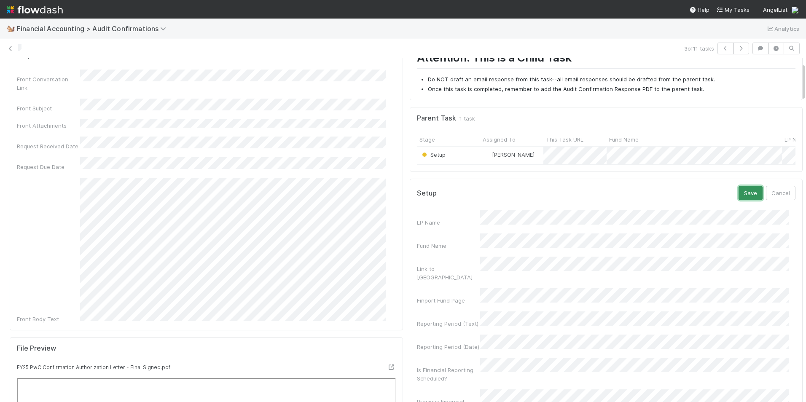
click at [738, 197] on button "Save" at bounding box center [750, 193] width 24 height 14
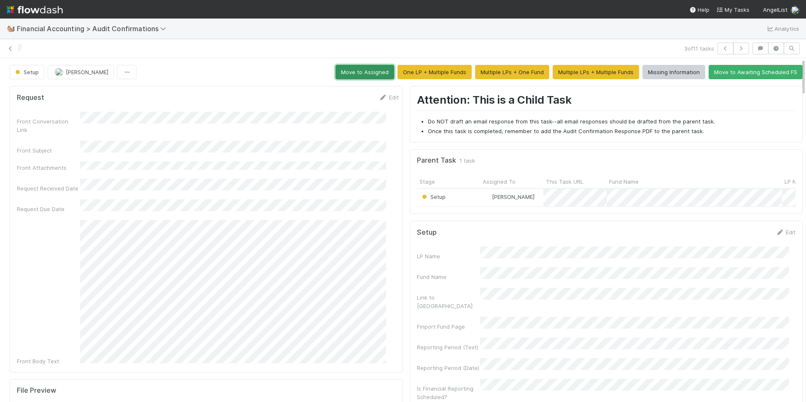
click at [374, 72] on button "Move to Assigned" at bounding box center [364, 72] width 59 height 14
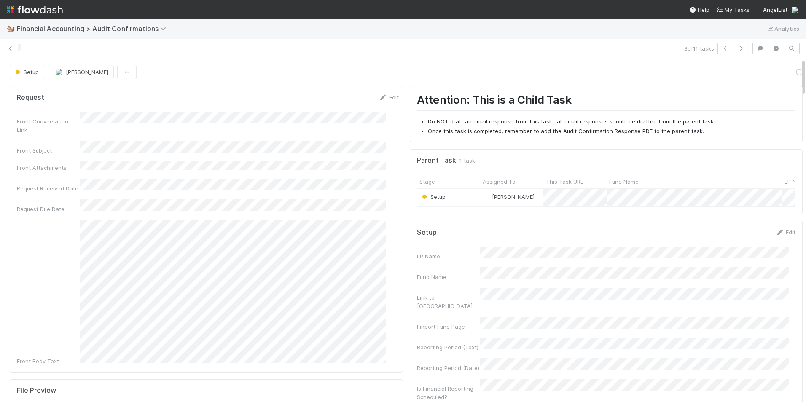
click at [450, 201] on div "Setup" at bounding box center [448, 198] width 63 height 18
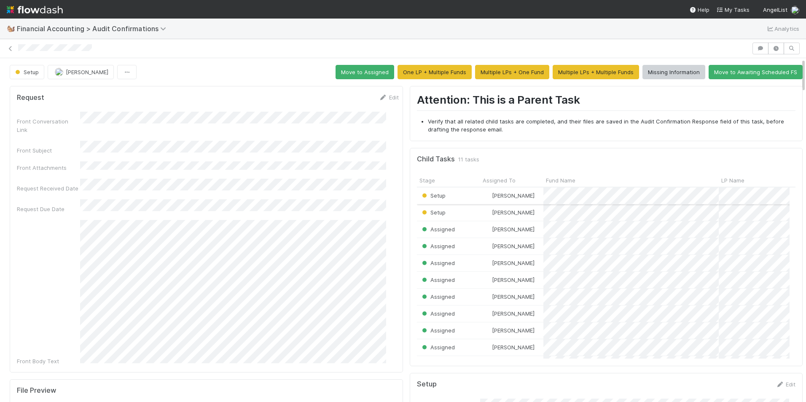
click at [509, 194] on div "[PERSON_NAME]" at bounding box center [511, 195] width 63 height 16
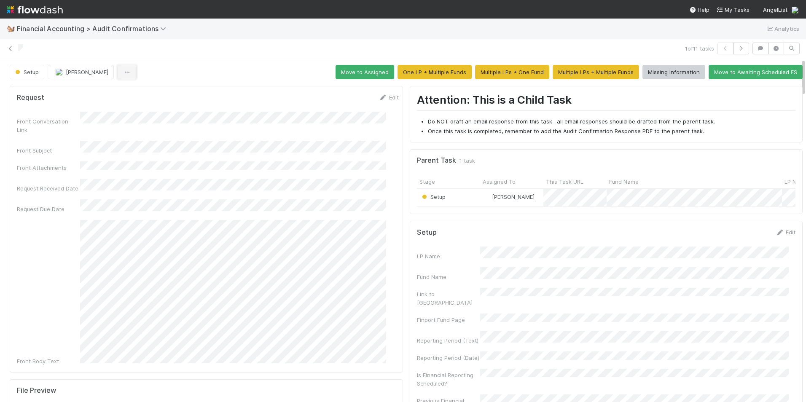
click at [123, 72] on icon "button" at bounding box center [127, 72] width 8 height 5
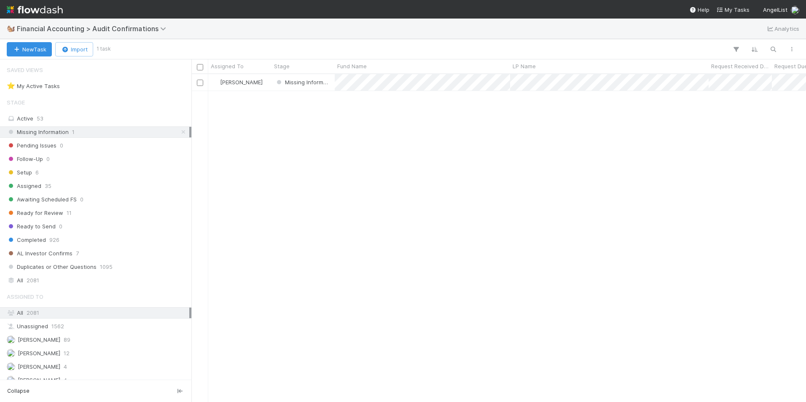
scroll to position [321, 608]
click at [260, 86] on div "[PERSON_NAME]" at bounding box center [239, 82] width 63 height 16
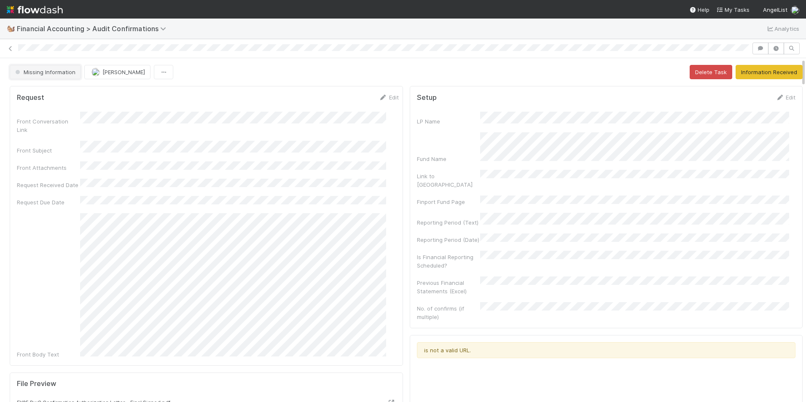
click at [68, 72] on span "Missing Information" at bounding box center [44, 72] width 62 height 7
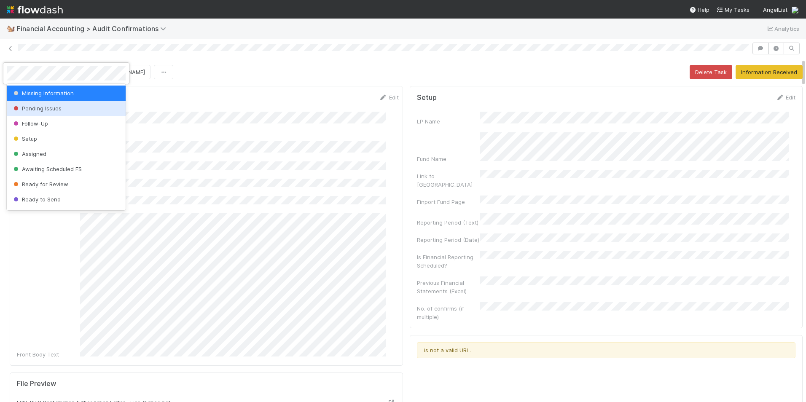
scroll to position [44, 0]
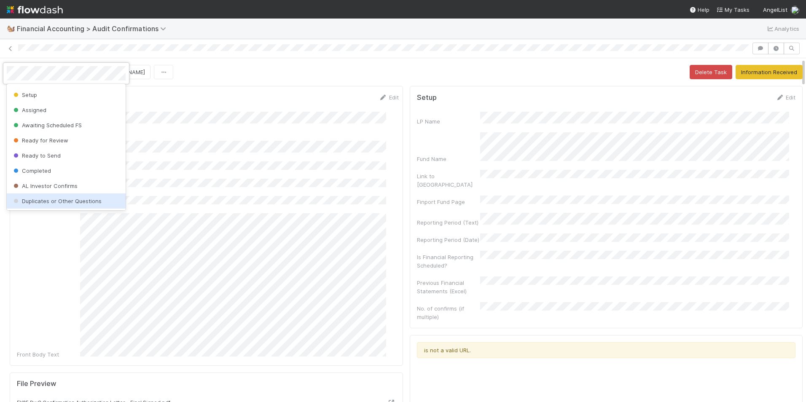
click at [52, 201] on span "Duplicates or Other Questions" at bounding box center [57, 201] width 90 height 7
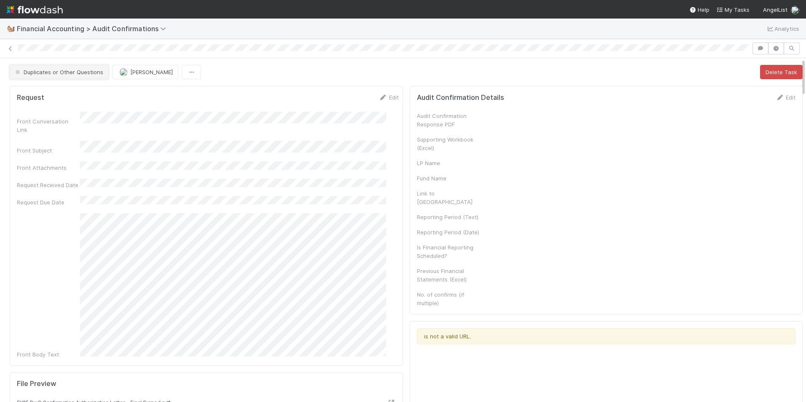
click at [106, 72] on button "Duplicates or Other Questions" at bounding box center [59, 72] width 99 height 14
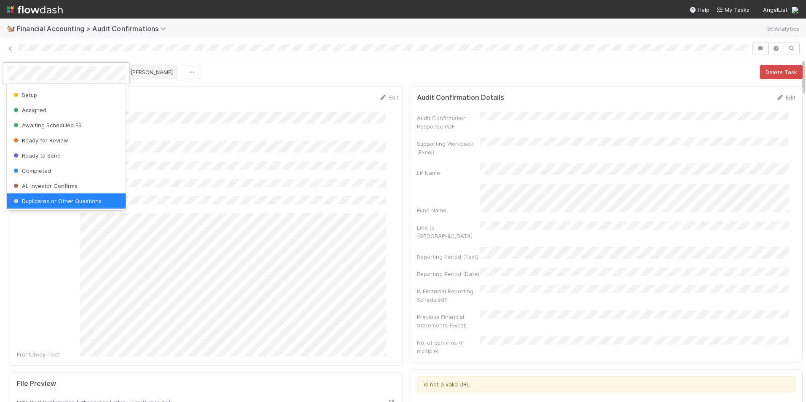
click at [137, 75] on div at bounding box center [403, 201] width 806 height 402
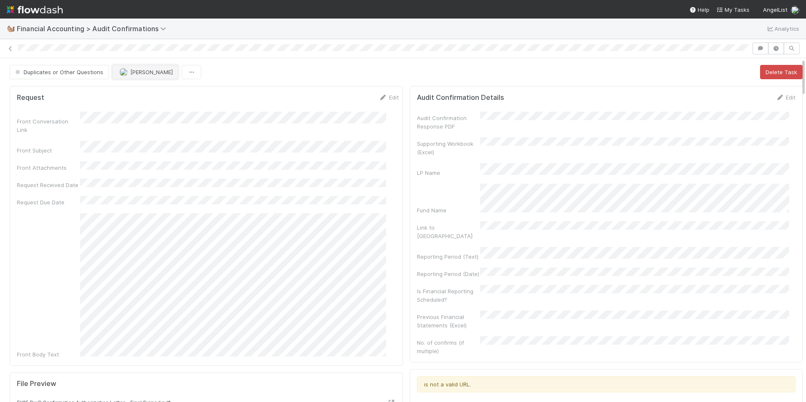
click at [140, 72] on span "[PERSON_NAME]" at bounding box center [151, 72] width 43 height 7
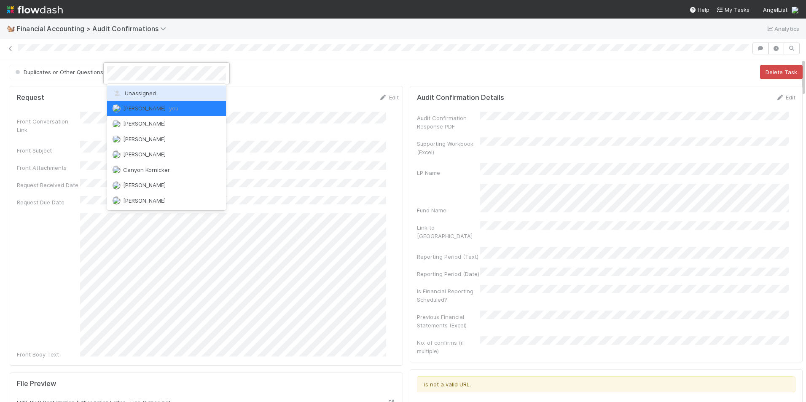
click at [142, 90] on span "Unassigned" at bounding box center [134, 93] width 44 height 7
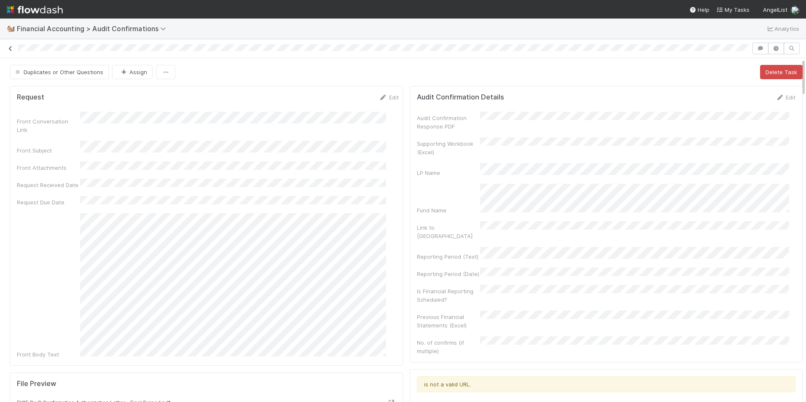
click at [10, 48] on icon at bounding box center [10, 48] width 8 height 5
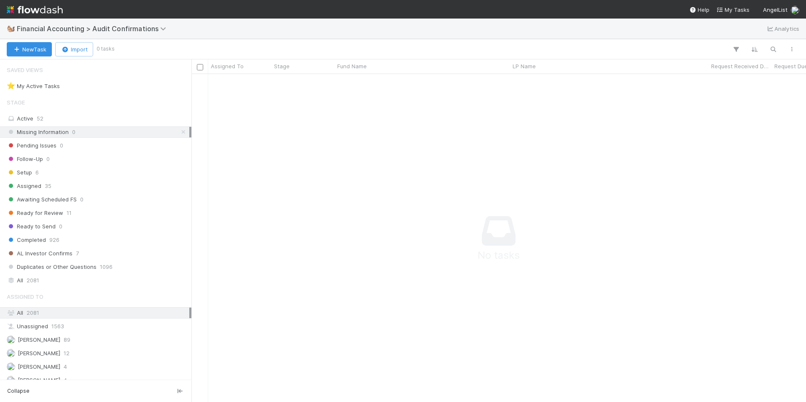
scroll to position [315, 608]
click at [68, 174] on div "Setup 6" at bounding box center [98, 172] width 182 height 11
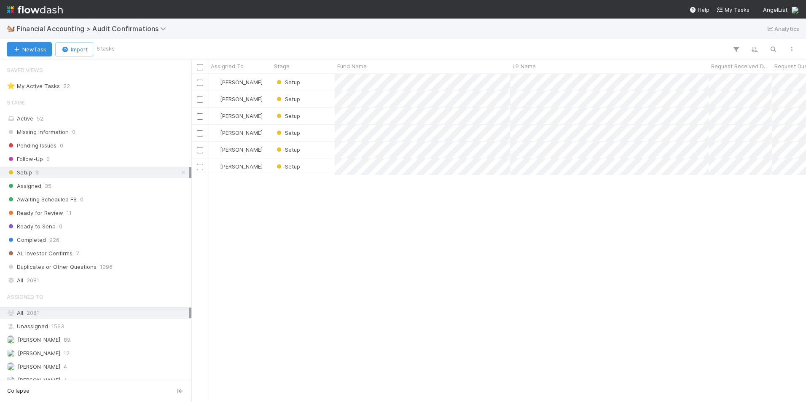
scroll to position [321, 608]
click at [323, 83] on div "Setup" at bounding box center [302, 82] width 63 height 16
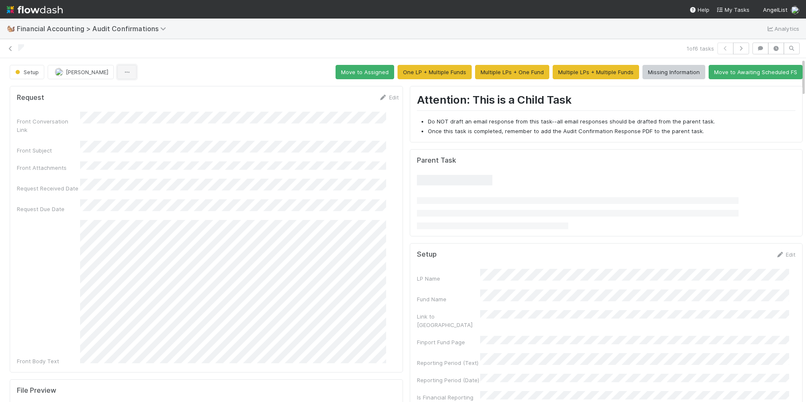
click at [123, 73] on icon "button" at bounding box center [127, 72] width 8 height 5
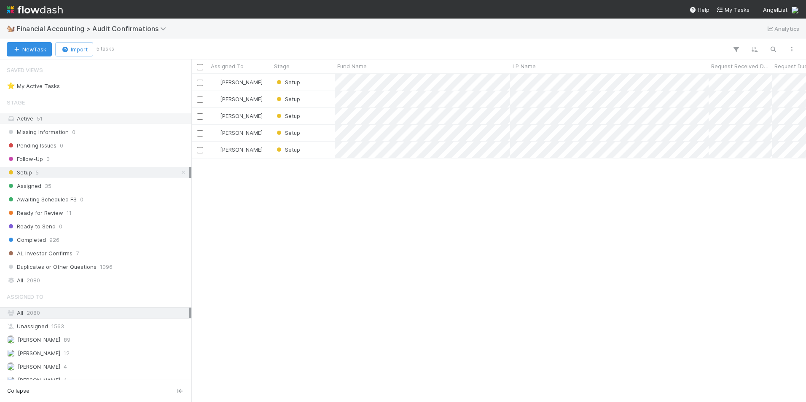
scroll to position [321, 608]
click at [58, 184] on div "Assigned 35" at bounding box center [98, 186] width 182 height 11
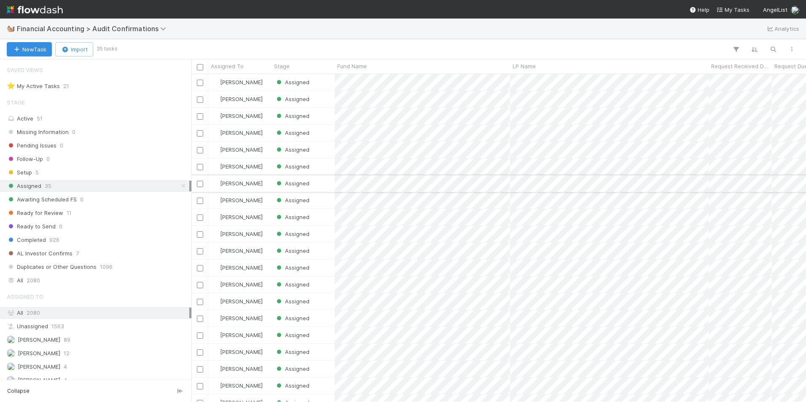
scroll to position [321, 608]
click at [201, 217] on input "checkbox" at bounding box center [200, 217] width 6 height 6
click at [200, 82] on input "checkbox" at bounding box center [200, 83] width 6 height 6
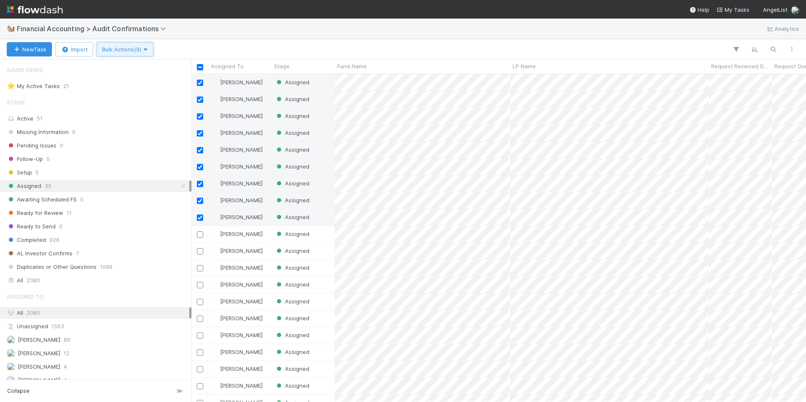
click at [134, 53] on button "Bulk Actions (9)" at bounding box center [124, 49] width 57 height 14
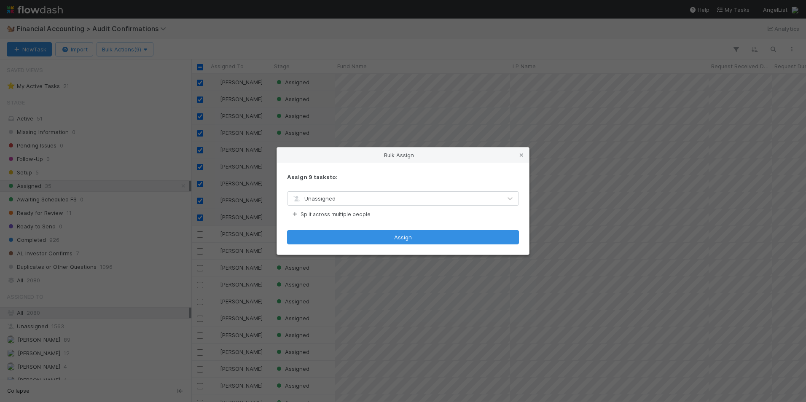
click at [319, 195] on div "Unassigned" at bounding box center [314, 198] width 44 height 8
click at [322, 198] on span "Unassigned" at bounding box center [314, 198] width 44 height 7
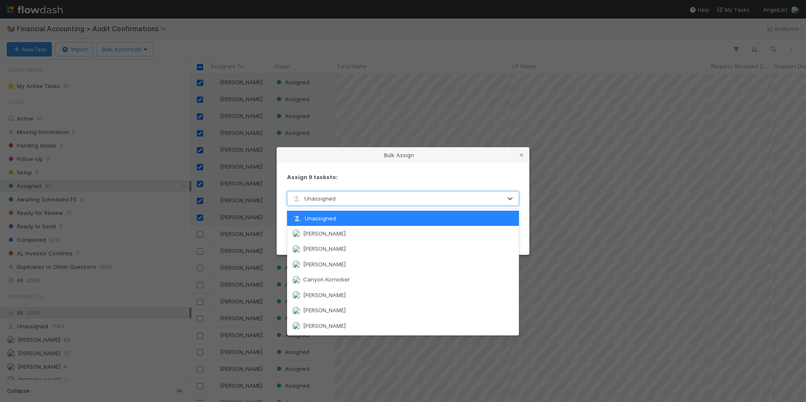
click at [323, 198] on span "Unassigned" at bounding box center [314, 198] width 44 height 7
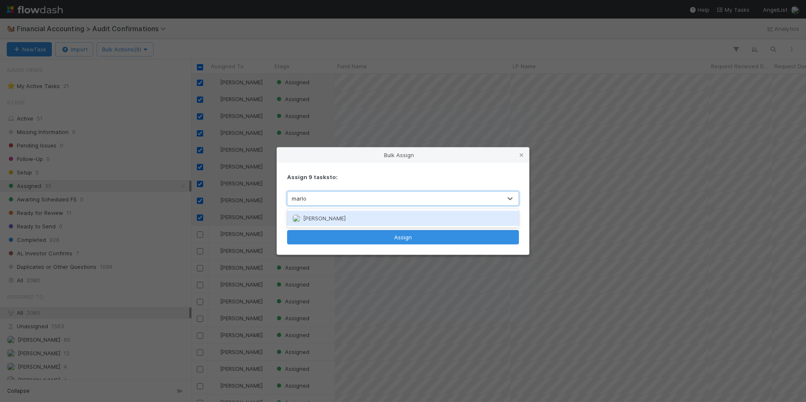
type input "[PERSON_NAME]"
click at [319, 219] on span "[PERSON_NAME]" at bounding box center [324, 218] width 43 height 7
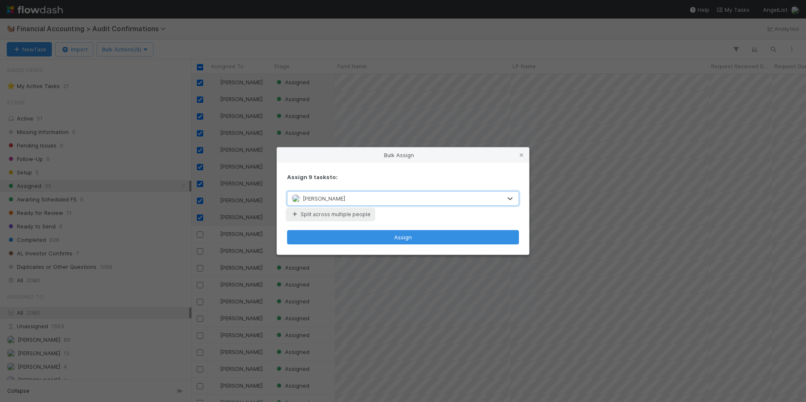
click at [308, 212] on button "Split across multiple people" at bounding box center [330, 214] width 87 height 11
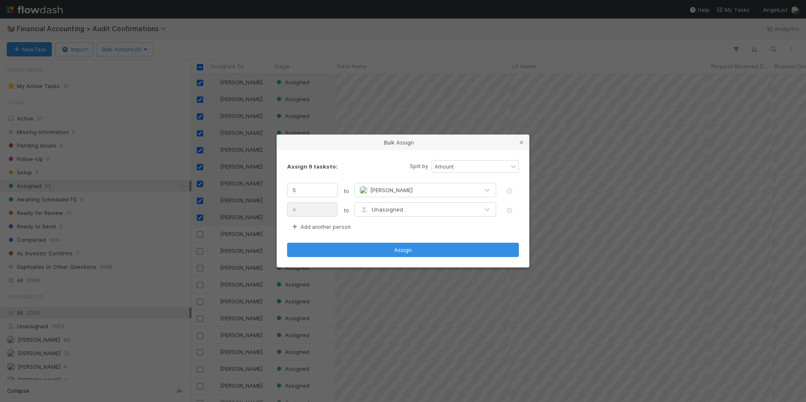
click at [377, 206] on div "Unassigned" at bounding box center [381, 209] width 44 height 8
type input "[PERSON_NAME]"
drag, startPoint x: 386, startPoint y: 228, endPoint x: 343, endPoint y: 233, distance: 43.7
click at [385, 228] on span "[PERSON_NAME]" at bounding box center [391, 229] width 43 height 7
click at [324, 231] on button "Add another person" at bounding box center [320, 227] width 67 height 11
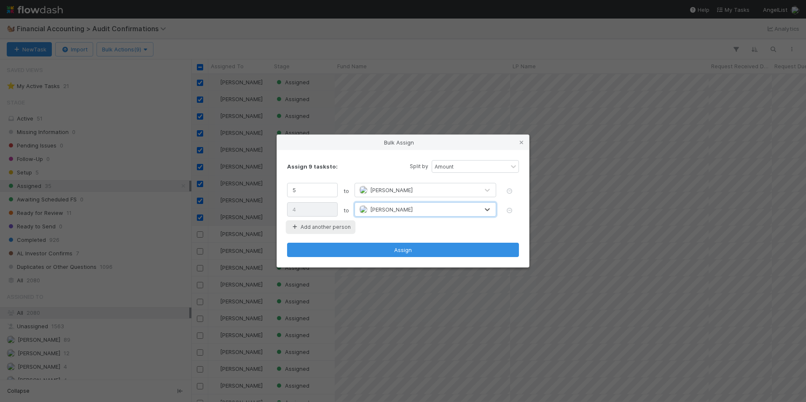
type input "3"
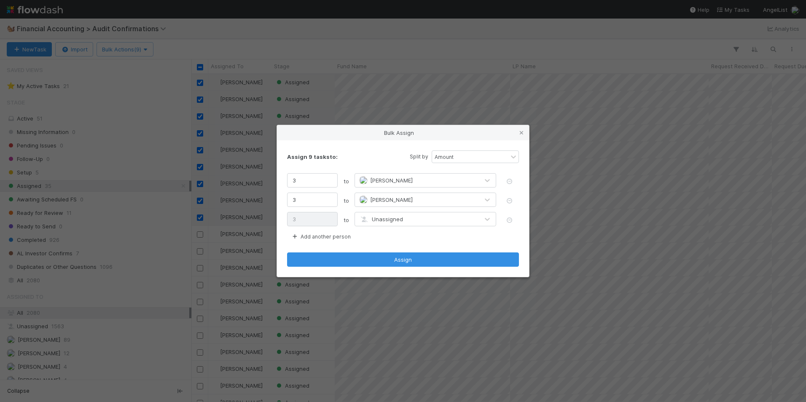
click at [388, 223] on div "Unassigned" at bounding box center [417, 218] width 124 height 13
type input "marvey"
click at [395, 241] on span "[PERSON_NAME]" at bounding box center [391, 239] width 43 height 7
click at [375, 262] on button "Assign" at bounding box center [403, 259] width 232 height 14
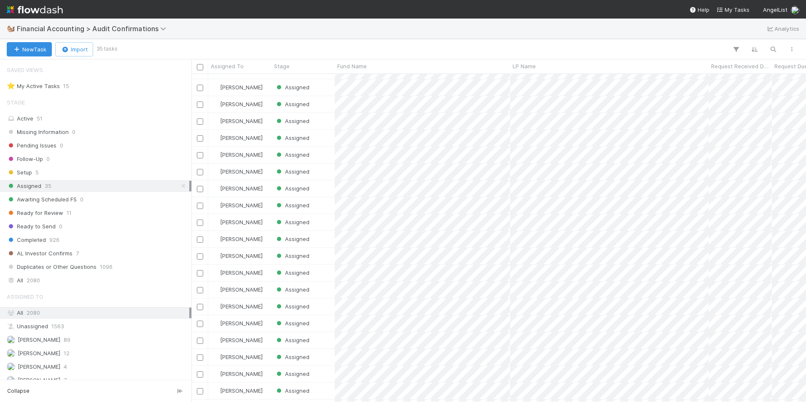
scroll to position [0, 0]
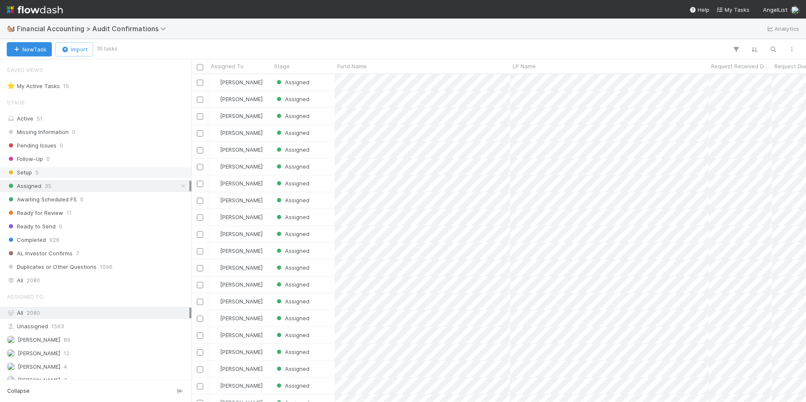
click at [60, 175] on div "Setup 5" at bounding box center [98, 172] width 182 height 11
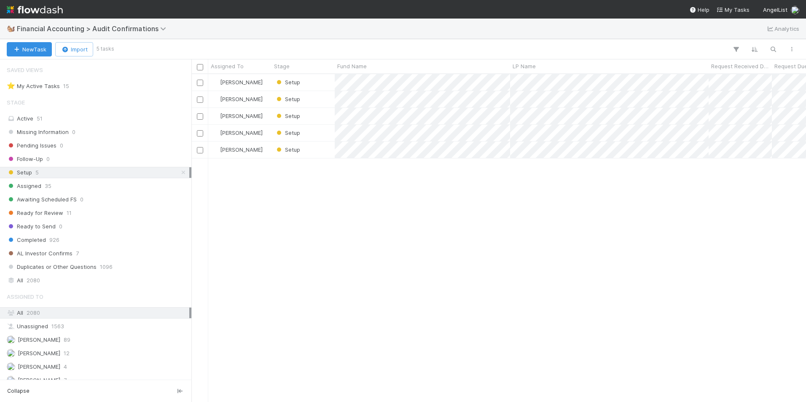
scroll to position [321, 608]
click at [328, 152] on div "Setup" at bounding box center [302, 150] width 63 height 16
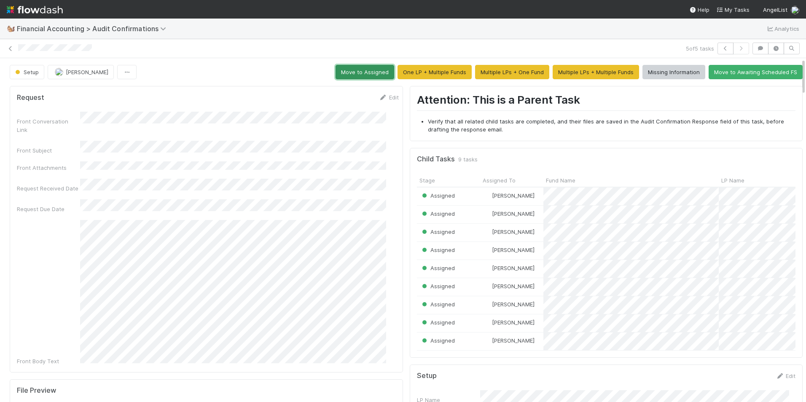
click at [351, 74] on button "Move to Assigned" at bounding box center [364, 72] width 59 height 14
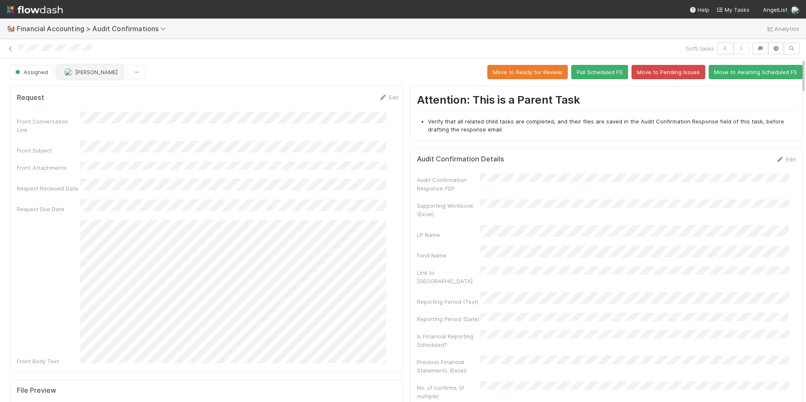
click at [80, 73] on span "[PERSON_NAME]" at bounding box center [96, 72] width 43 height 7
click at [90, 99] on div "[PERSON_NAME]" at bounding box center [112, 93] width 119 height 15
click at [10, 51] on icon at bounding box center [10, 48] width 8 height 5
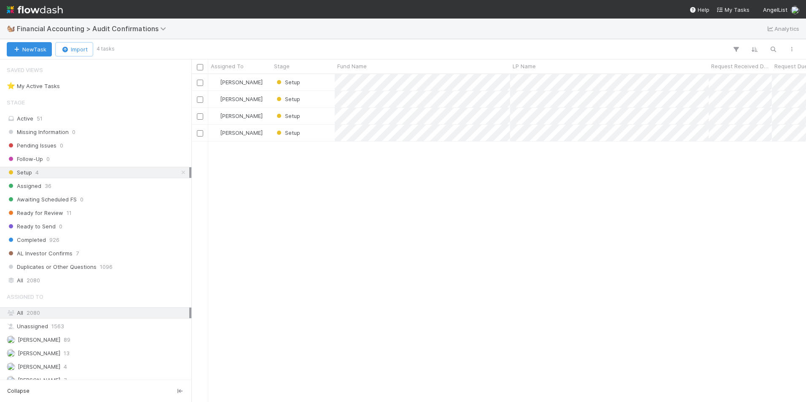
scroll to position [321, 608]
click at [323, 132] on div "Setup" at bounding box center [302, 133] width 63 height 16
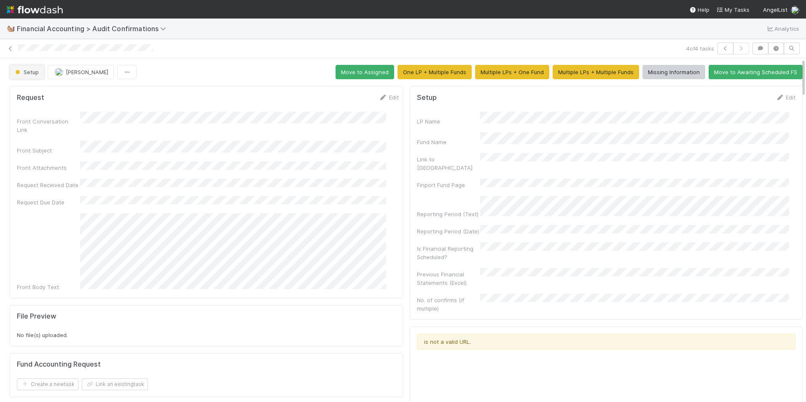
click at [32, 73] on span "Setup" at bounding box center [25, 72] width 25 height 7
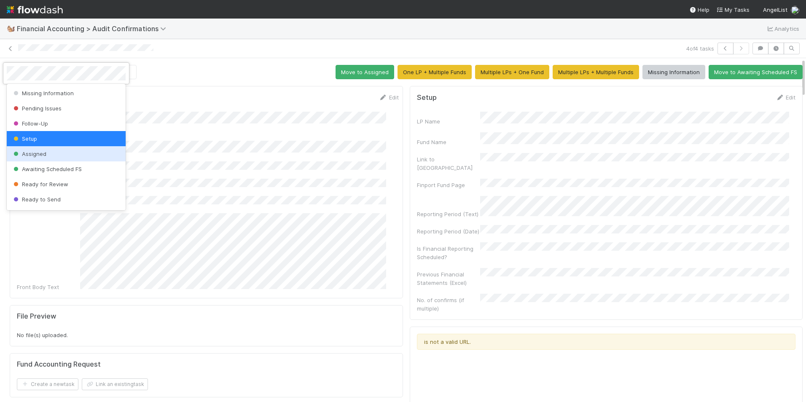
scroll to position [44, 0]
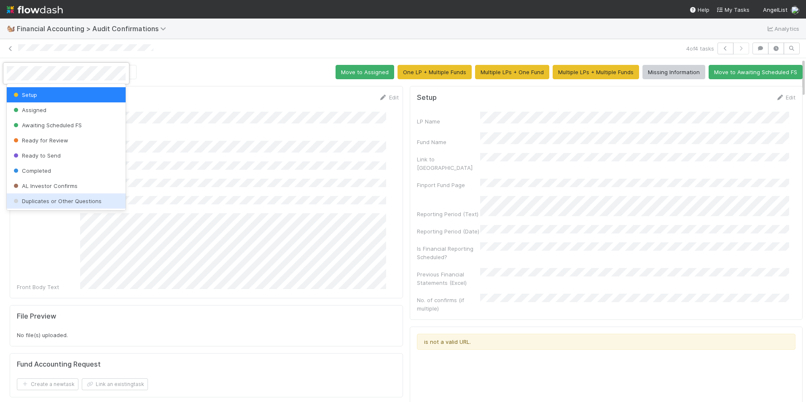
click at [75, 196] on div "Duplicates or Other Questions" at bounding box center [66, 200] width 119 height 15
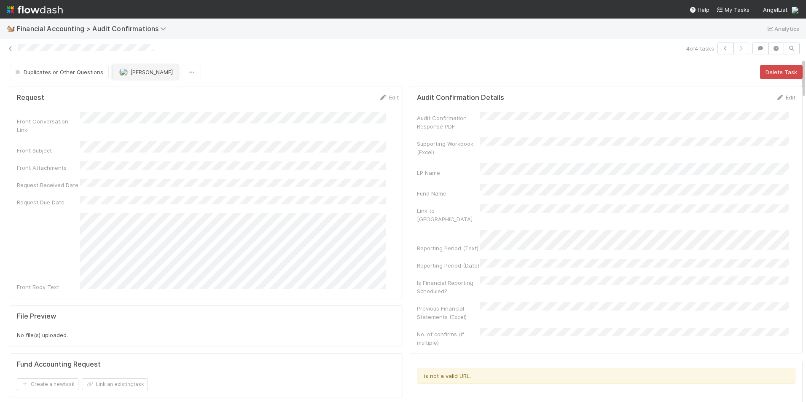
click at [131, 72] on span "[PERSON_NAME]" at bounding box center [151, 72] width 43 height 7
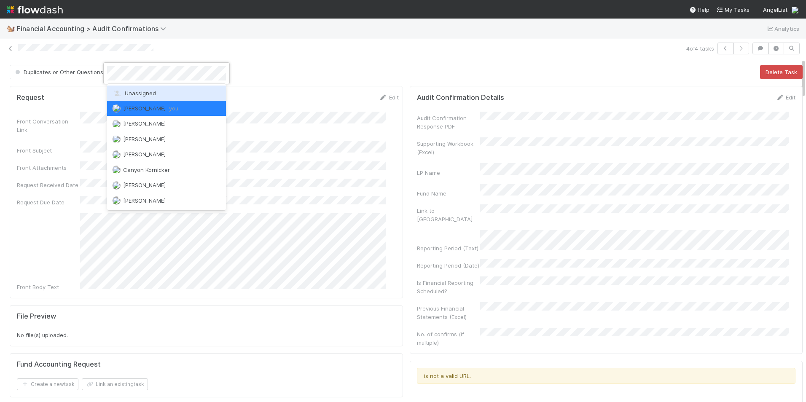
click at [147, 88] on div "Unassigned" at bounding box center [166, 93] width 119 height 15
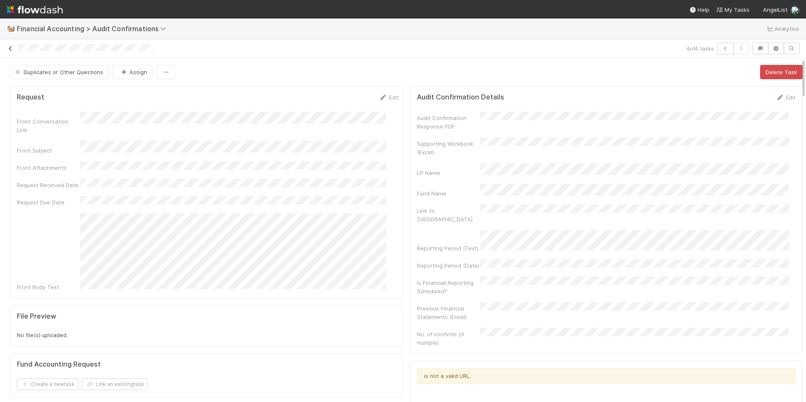
click at [11, 49] on icon at bounding box center [10, 48] width 8 height 5
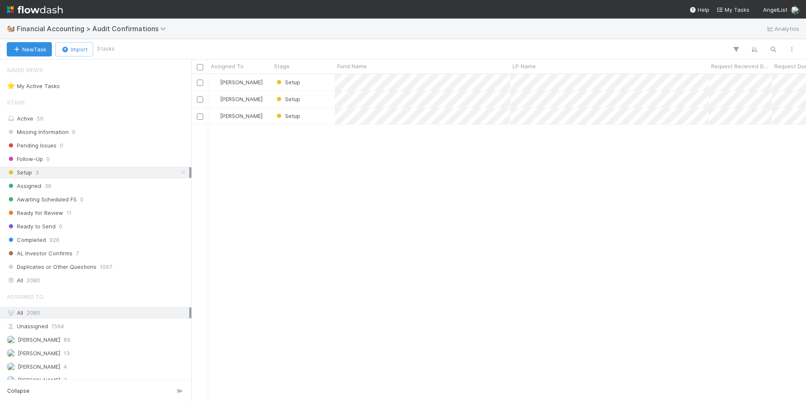
scroll to position [321, 608]
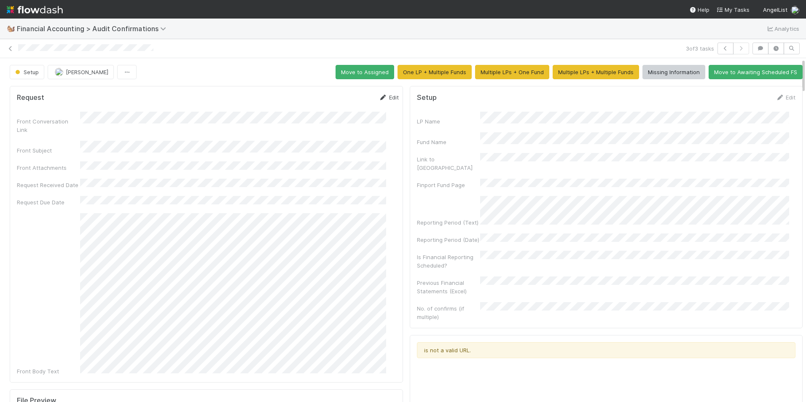
click at [379, 96] on link "Edit" at bounding box center [389, 97] width 20 height 7
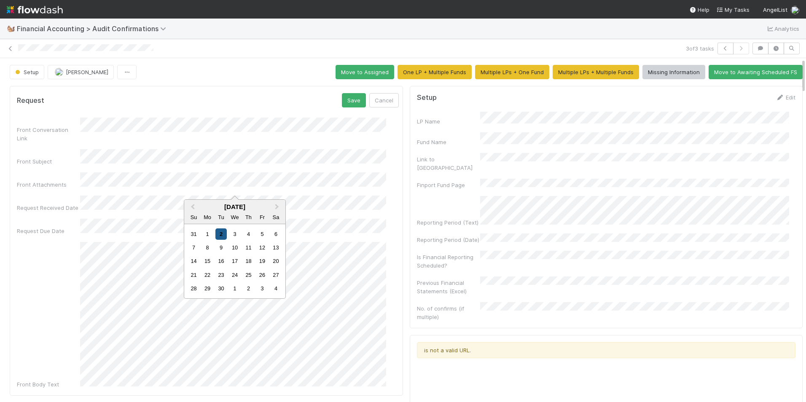
click at [222, 236] on div "2" at bounding box center [220, 233] width 11 height 11
click at [220, 268] on div "9" at bounding box center [220, 268] width 11 height 11
click at [343, 98] on button "Save" at bounding box center [354, 100] width 24 height 14
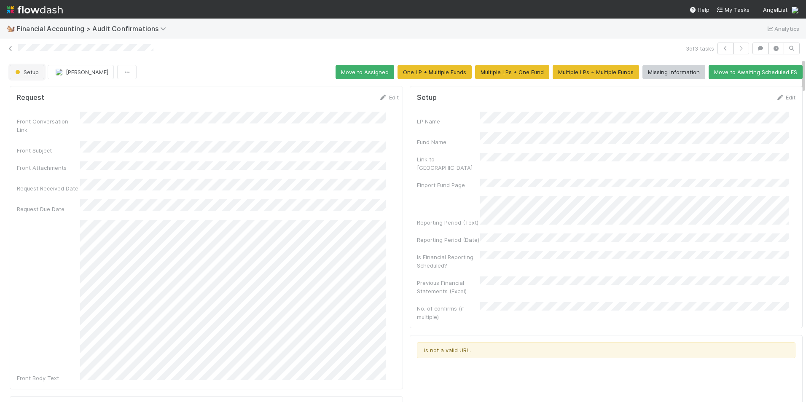
click at [29, 71] on span "Setup" at bounding box center [25, 72] width 25 height 7
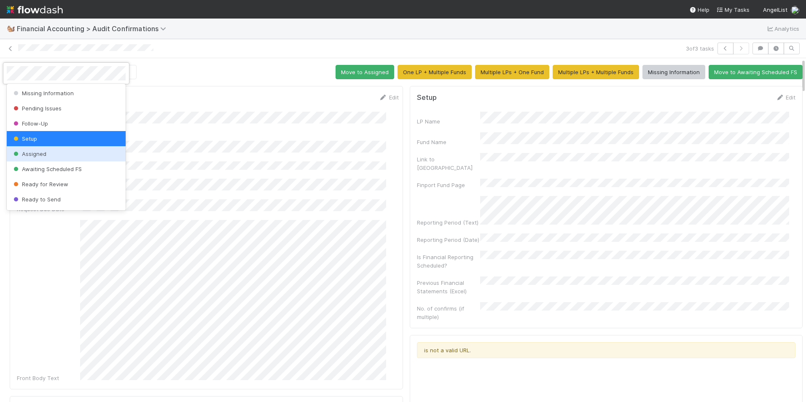
scroll to position [44, 0]
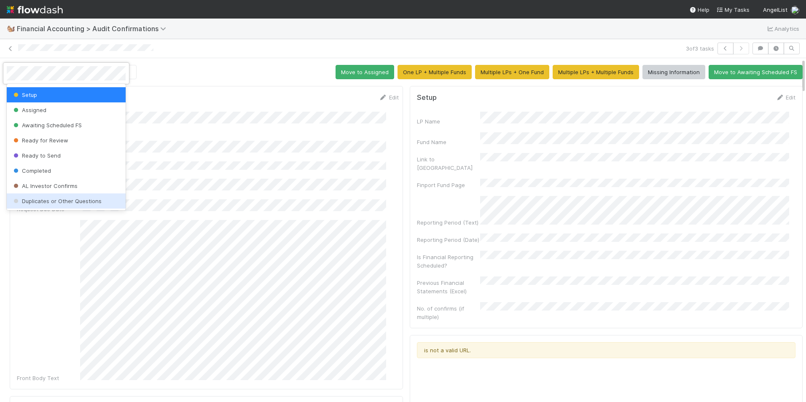
click at [62, 201] on span "Duplicates or Other Questions" at bounding box center [57, 201] width 90 height 7
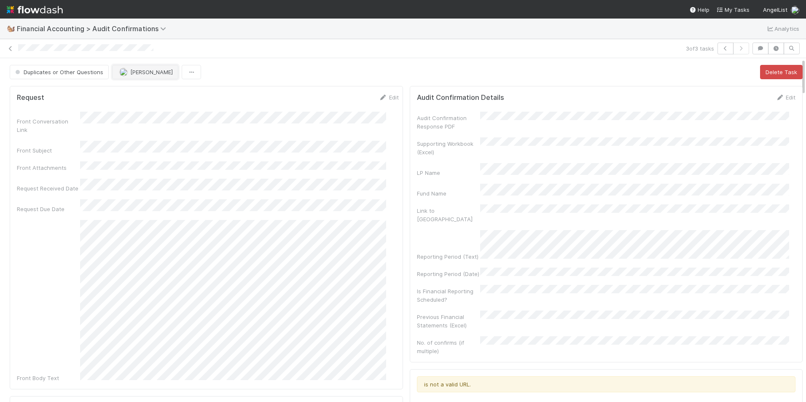
click at [123, 72] on img "button" at bounding box center [123, 72] width 8 height 8
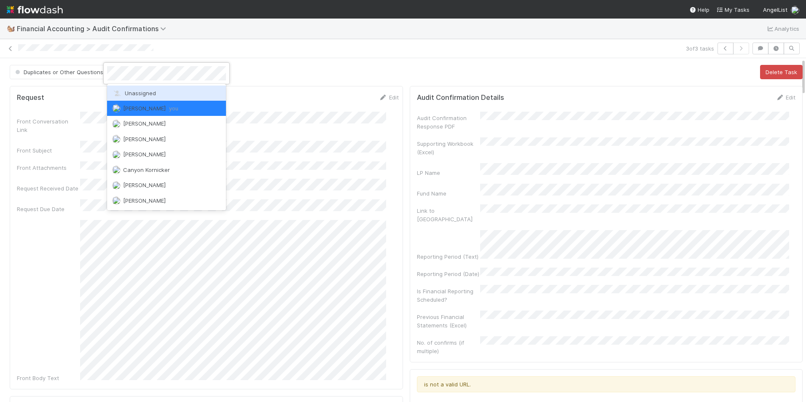
click at [128, 91] on span "Unassigned" at bounding box center [134, 93] width 44 height 7
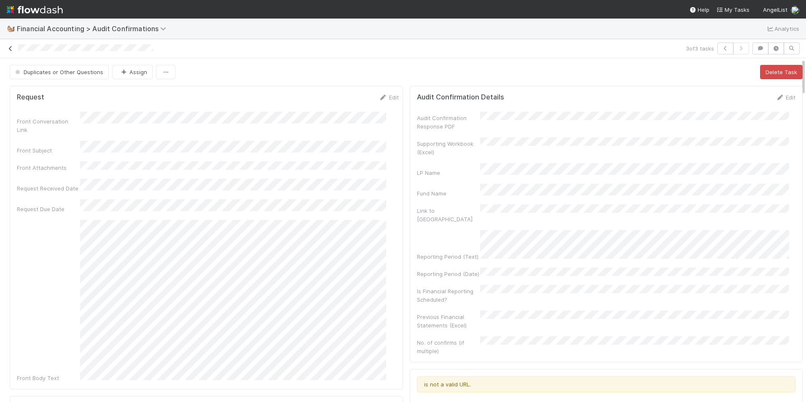
click at [10, 49] on icon at bounding box center [10, 48] width 8 height 5
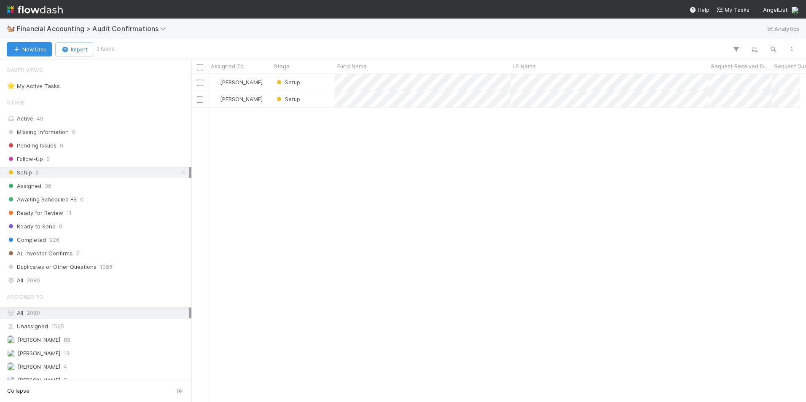
scroll to position [7, 7]
click at [322, 102] on div "Setup" at bounding box center [302, 99] width 63 height 16
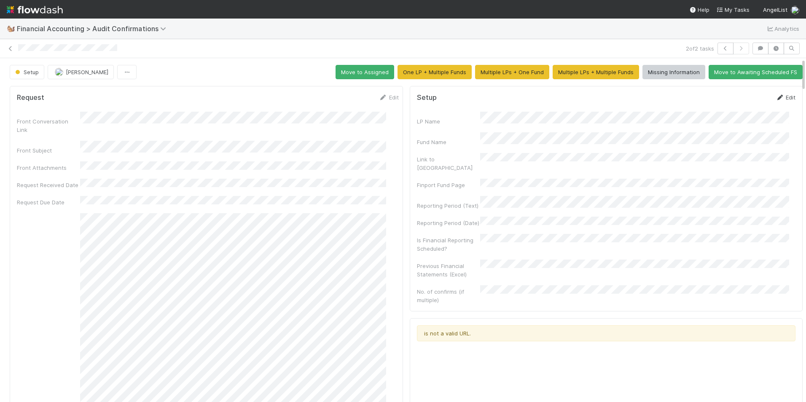
click at [775, 96] on link "Edit" at bounding box center [785, 97] width 20 height 7
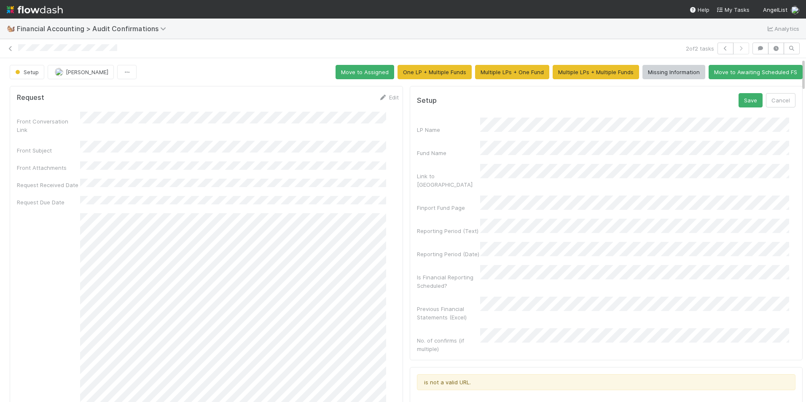
click at [417, 142] on div "Fund Name" at bounding box center [606, 149] width 379 height 16
click at [458, 219] on div "Reporting Period (Text)" at bounding box center [606, 227] width 379 height 16
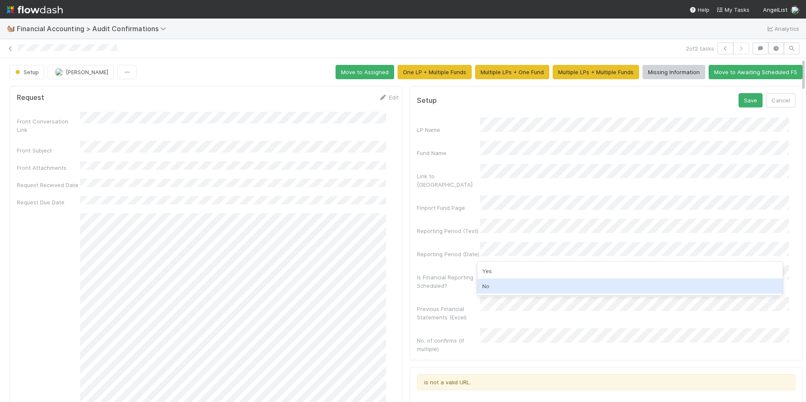
click at [501, 289] on div "No" at bounding box center [630, 285] width 306 height 15
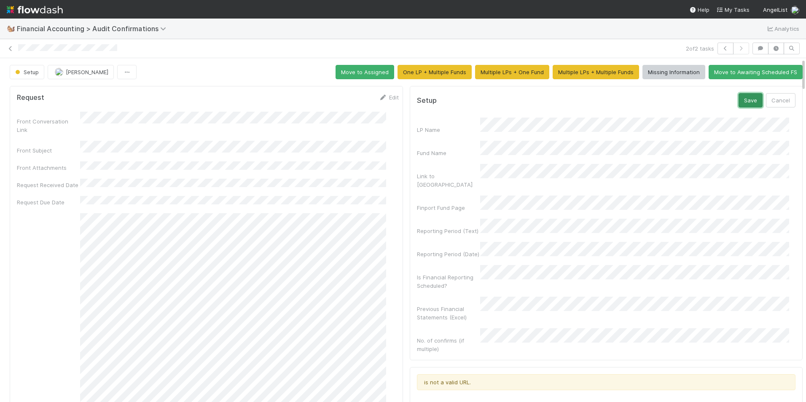
click at [738, 101] on button "Save" at bounding box center [750, 100] width 24 height 14
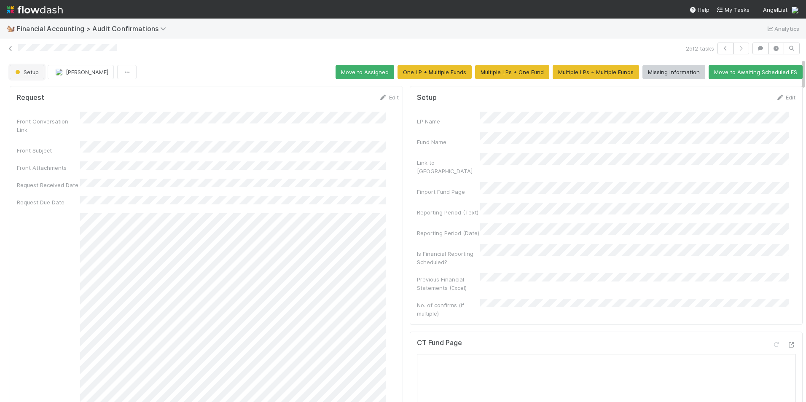
click at [27, 73] on span "Setup" at bounding box center [25, 72] width 25 height 7
click at [27, 86] on div "Completed" at bounding box center [66, 93] width 119 height 15
click at [27, 70] on span "Setup" at bounding box center [25, 72] width 25 height 7
click at [29, 92] on span "Completed" at bounding box center [31, 93] width 39 height 7
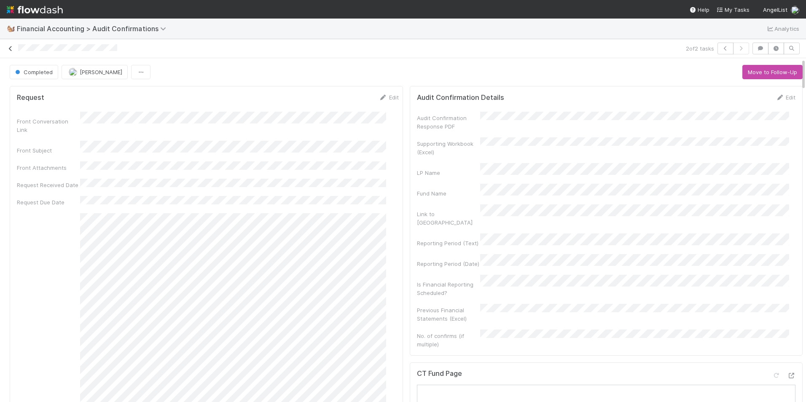
click at [10, 48] on icon at bounding box center [10, 48] width 8 height 5
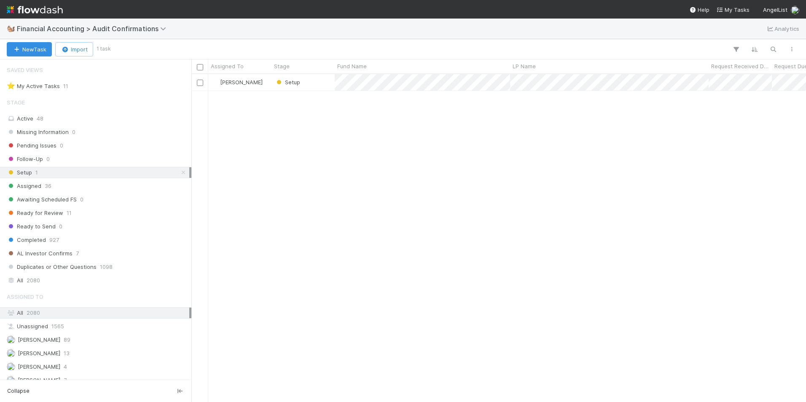
scroll to position [7, 7]
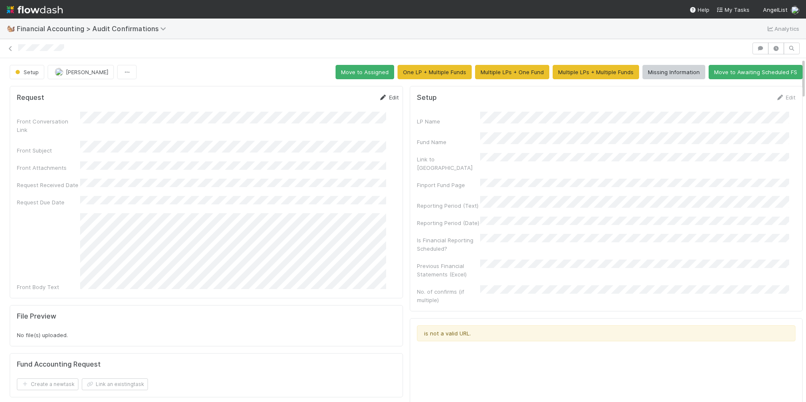
click at [385, 98] on link "Edit" at bounding box center [389, 97] width 20 height 7
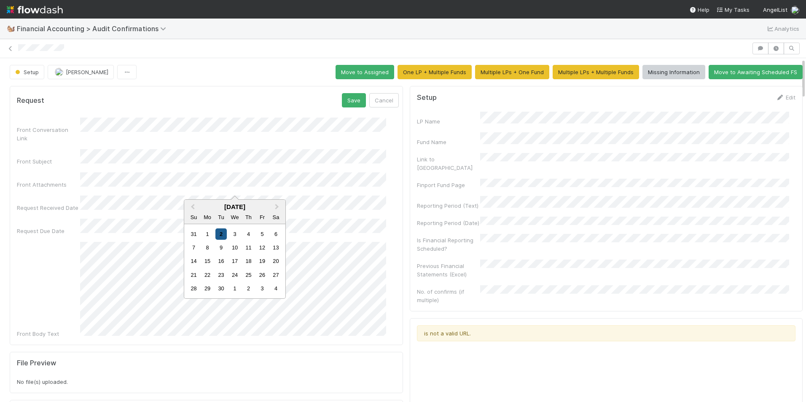
click at [219, 234] on div "2" at bounding box center [220, 233] width 11 height 11
click at [220, 268] on div "9" at bounding box center [220, 268] width 11 height 11
click at [346, 100] on button "Save" at bounding box center [354, 100] width 24 height 14
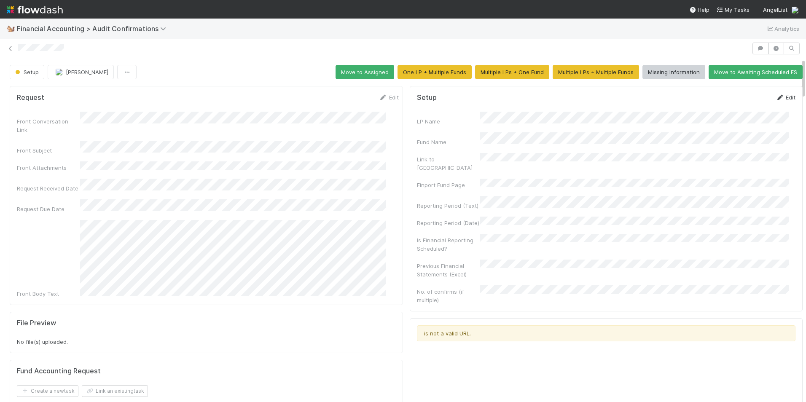
click at [775, 98] on icon at bounding box center [779, 97] width 8 height 5
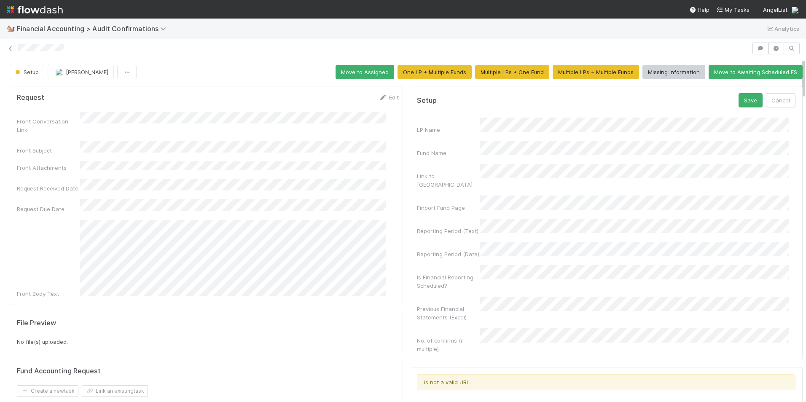
click at [417, 141] on div "Fund Name" at bounding box center [606, 149] width 379 height 16
click at [448, 219] on div "Reporting Period (Text)" at bounding box center [606, 227] width 379 height 16
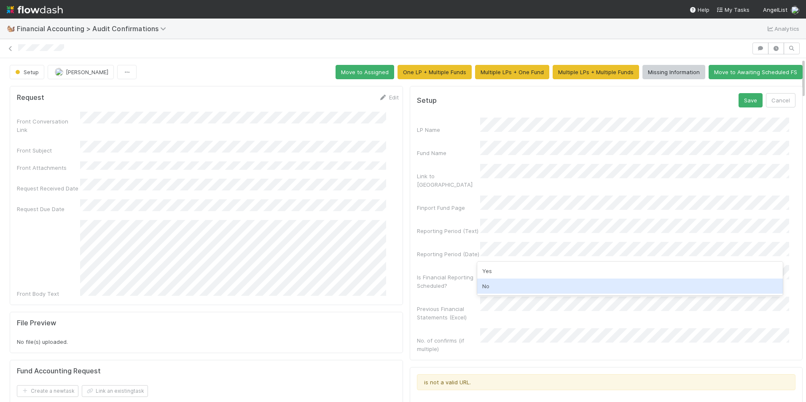
click at [501, 286] on div "No" at bounding box center [630, 285] width 306 height 15
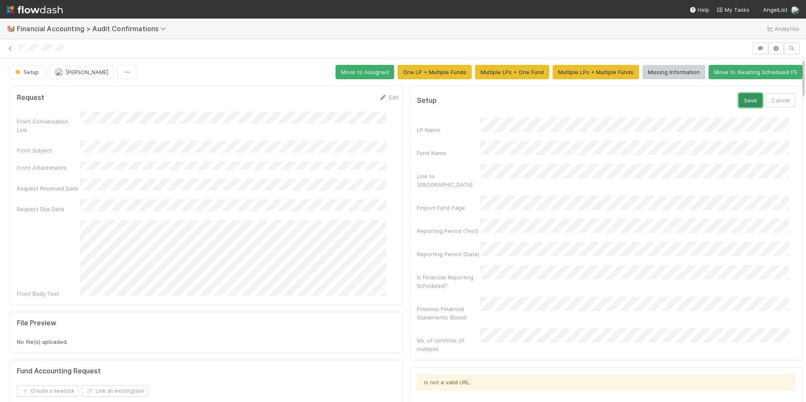
click at [738, 104] on button "Save" at bounding box center [750, 100] width 24 height 14
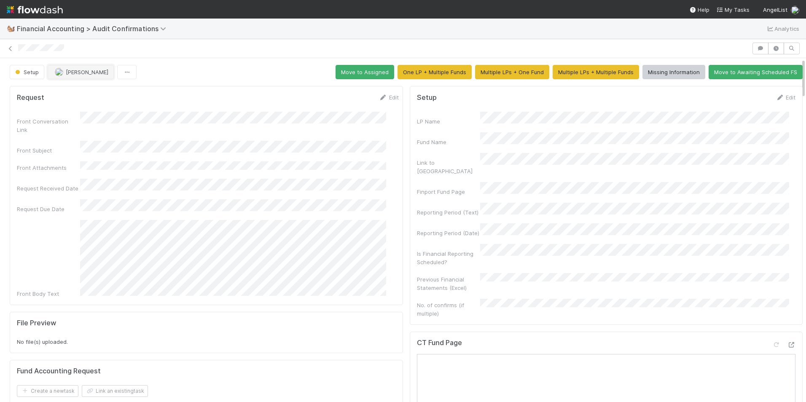
click at [66, 74] on span "[PERSON_NAME]" at bounding box center [87, 72] width 43 height 7
click at [109, 109] on div "[PERSON_NAME]" at bounding box center [104, 108] width 119 height 15
click at [351, 70] on button "Move to Assigned" at bounding box center [364, 72] width 59 height 14
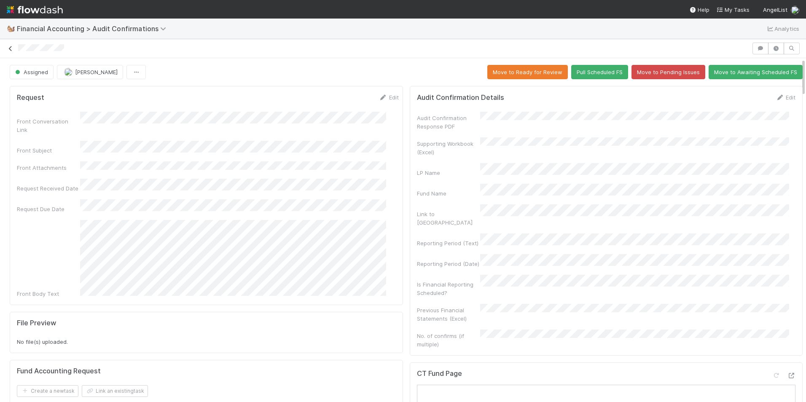
click at [6, 47] on icon at bounding box center [10, 48] width 8 height 5
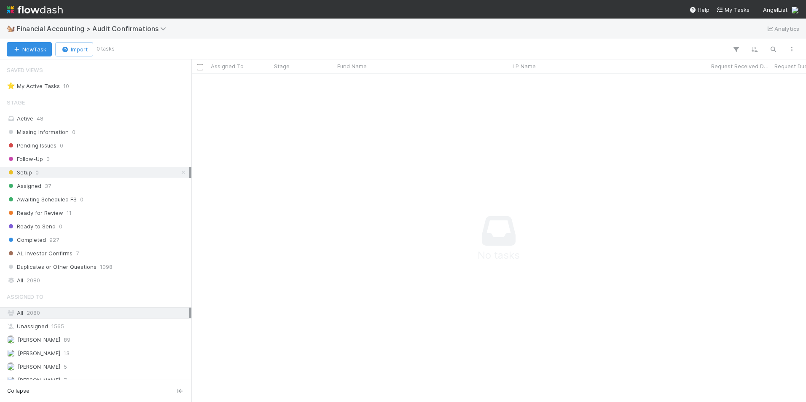
scroll to position [7, 7]
click at [93, 183] on div "Assigned 37" at bounding box center [98, 186] width 182 height 11
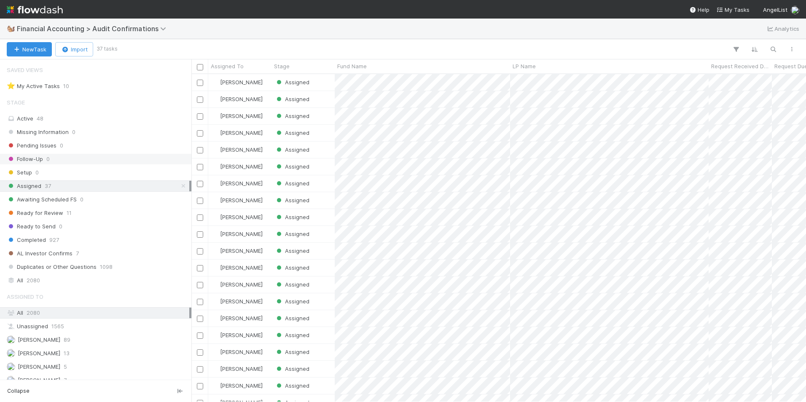
scroll to position [321, 608]
click at [237, 69] on span "Assigned To" at bounding box center [227, 66] width 33 height 8
click at [245, 79] on div "Sort A → Z" at bounding box center [259, 82] width 96 height 13
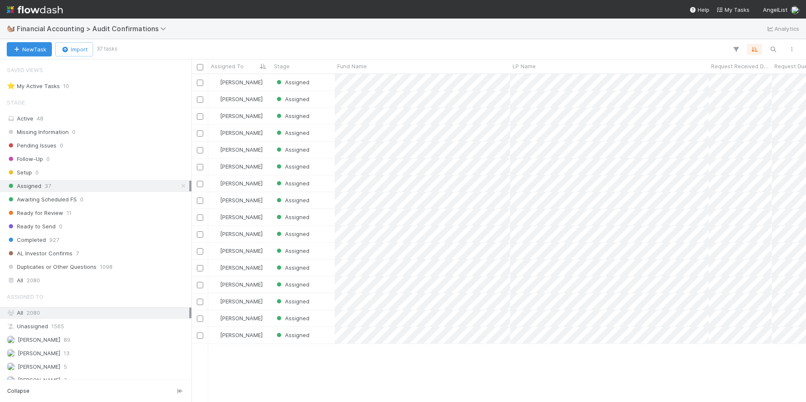
scroll to position [0, 0]
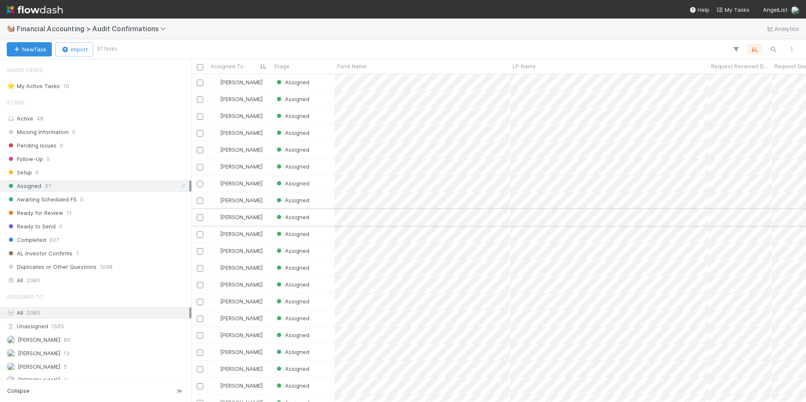
click at [198, 217] on input "checkbox" at bounding box center [200, 217] width 6 height 6
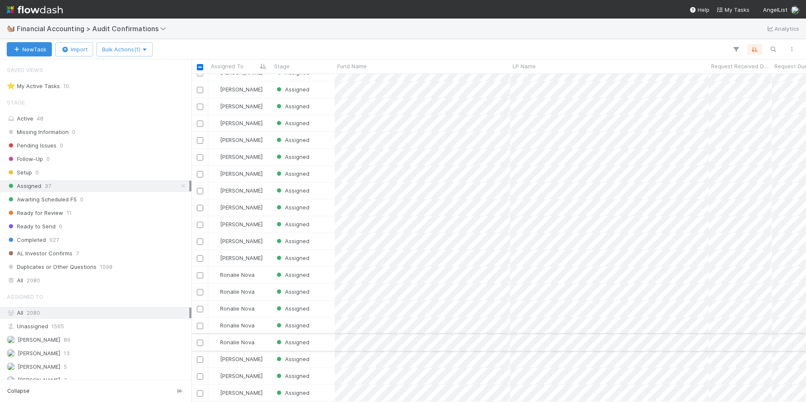
click at [202, 340] on input "checkbox" at bounding box center [200, 343] width 6 height 6
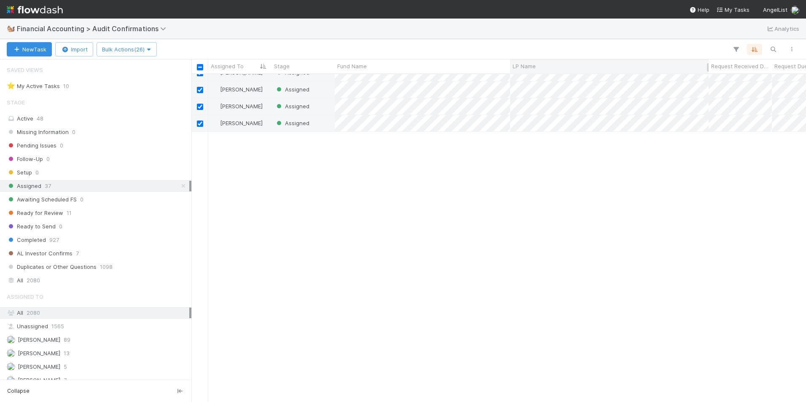
scroll to position [0, 0]
